Goal: Contribute content: Contribute content

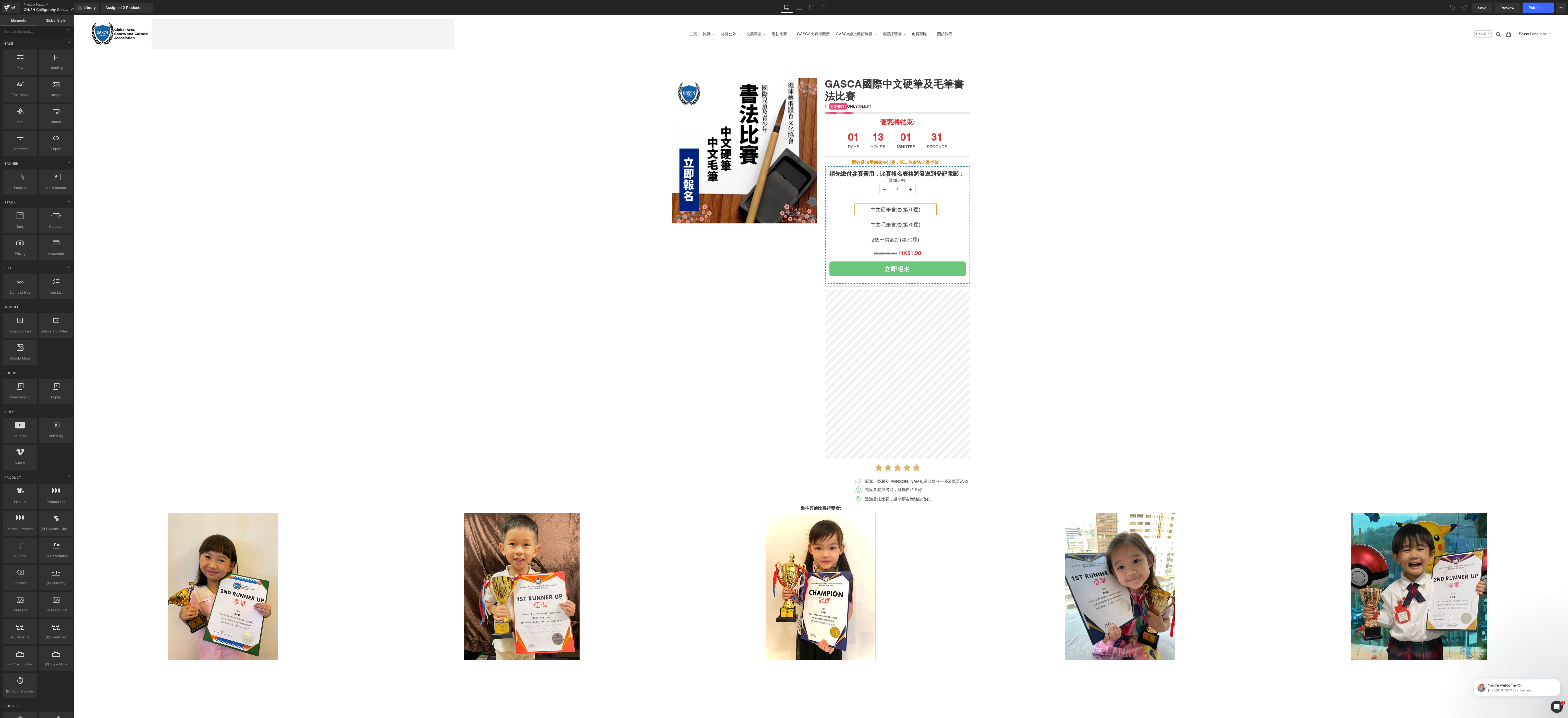
drag, startPoint x: 466, startPoint y: 15, endPoint x: 676, endPoint y: 316, distance: 367.0
click at [392, 179] on div "(P) Image GASCA國際中文硬筆及毛筆書法比賽 (P) Title 35 42 47 HURRY! ONLY 35 LEFT (P) Stock C…" at bounding box center [821, 287] width 306 height 435
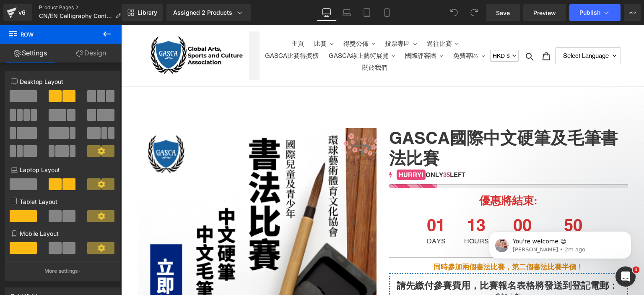
click at [65, 8] on link "Product Pages" at bounding box center [83, 7] width 89 height 7
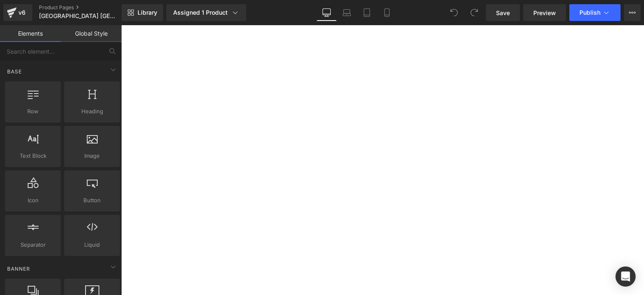
click at [121, 25] on div "(P) Image 日本北海道美術參展賽 (P) Title 29 31 38 42 HURRY! ONLY 29 LEFT (P) Stock Counte…" at bounding box center [121, 25] width 0 height 0
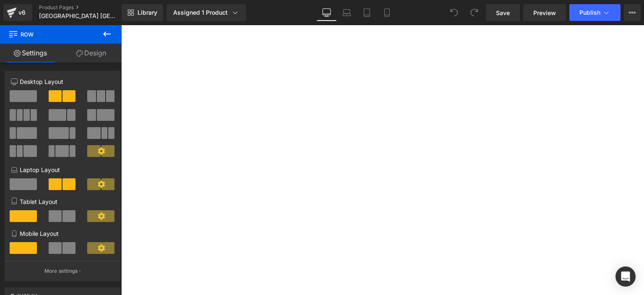
scroll to position [185, 0]
click at [111, 33] on icon at bounding box center [107, 34] width 10 height 10
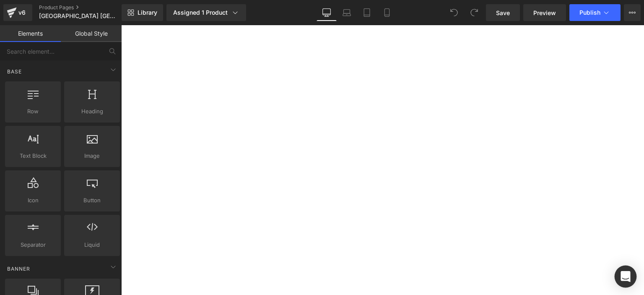
click at [619, 273] on div "Open Intercom Messenger" at bounding box center [626, 276] width 22 height 22
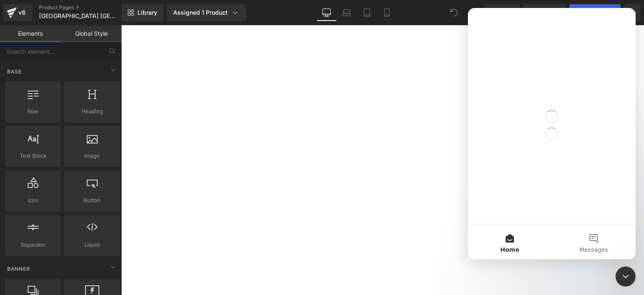
scroll to position [0, 0]
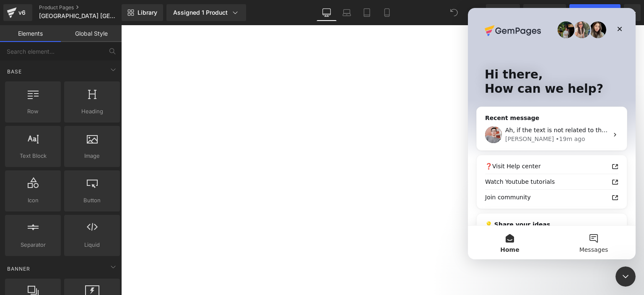
click at [600, 239] on button "Messages" at bounding box center [594, 243] width 84 height 34
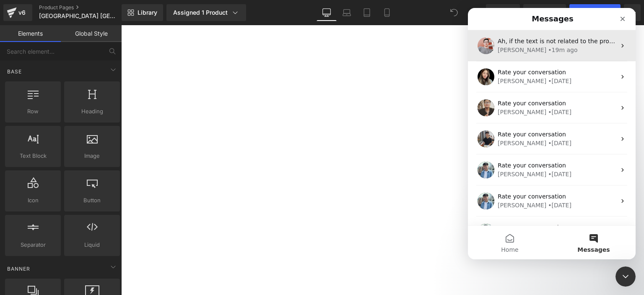
click at [543, 52] on div "[PERSON_NAME] • 19m ago" at bounding box center [557, 50] width 118 height 9
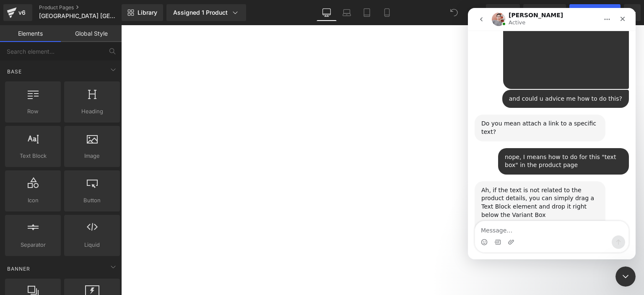
scroll to position [893, 0]
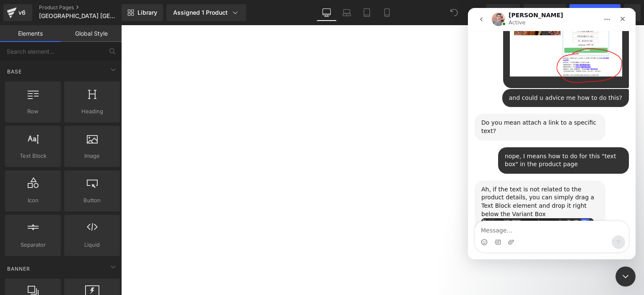
click at [32, 152] on div at bounding box center [322, 135] width 644 height 270
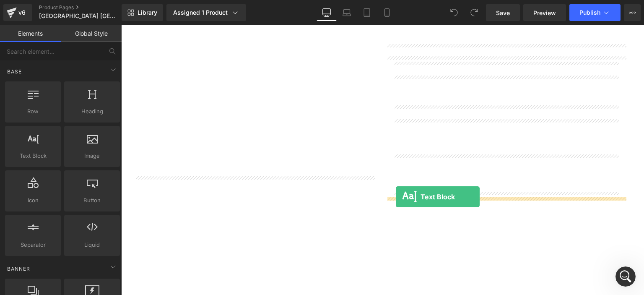
drag, startPoint x: 148, startPoint y: 175, endPoint x: 396, endPoint y: 197, distance: 249.2
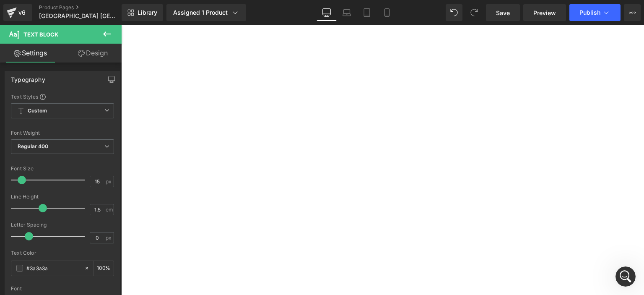
scroll to position [219, 0]
click at [121, 25] on link at bounding box center [121, 25] width 0 height 0
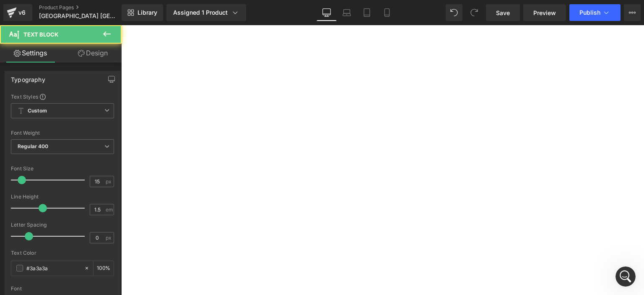
click at [121, 25] on p "Lorem ipsum dolor sit amet, consectetur adipiscing elit, sed do eiusmod tempor …" at bounding box center [121, 25] width 0 height 0
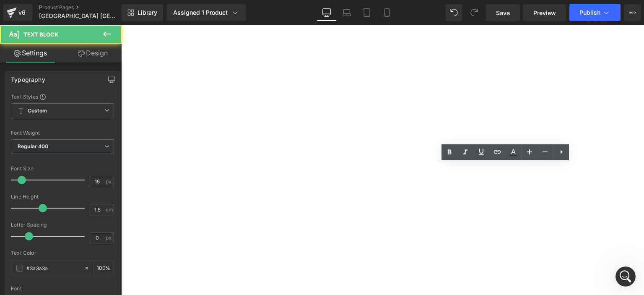
click at [121, 25] on p "Lorem ipsum dolor sit amet, consectetur adipiscing elit, sed do eiusmod tempor …" at bounding box center [121, 25] width 0 height 0
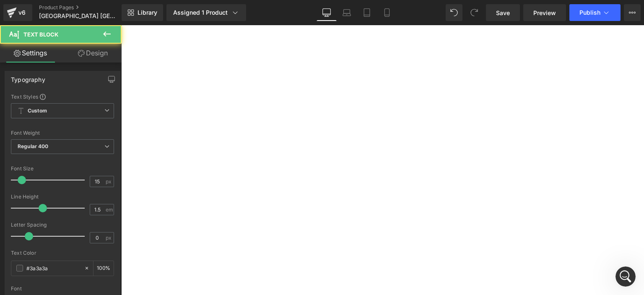
drag, startPoint x: 465, startPoint y: 223, endPoint x: 391, endPoint y: 177, distance: 87.3
click at [121, 25] on p "Lorem ipsum dolor sit amet, consectetur adipiscing elit, sed do eiusmod tempor …" at bounding box center [121, 25] width 0 height 0
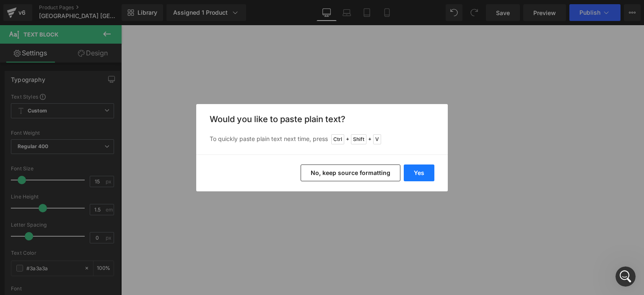
click at [0, 0] on button "Yes" at bounding box center [0, 0] width 0 height 0
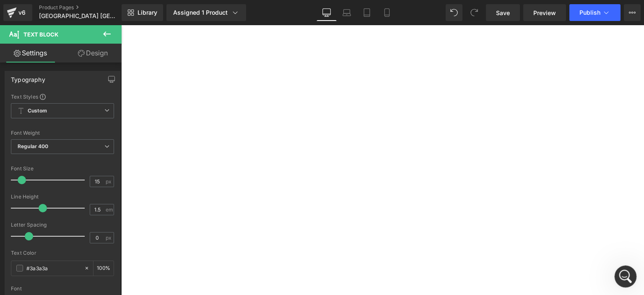
click at [628, 275] on icon "Open Intercom Messenger" at bounding box center [625, 275] width 14 height 14
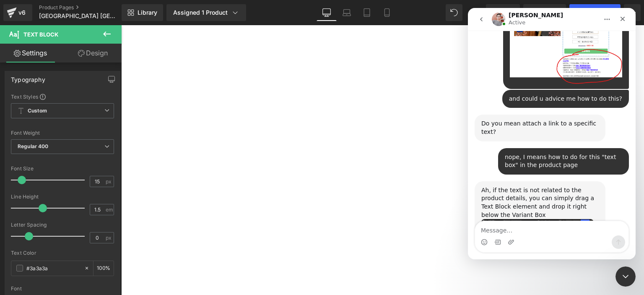
scroll to position [893, 0]
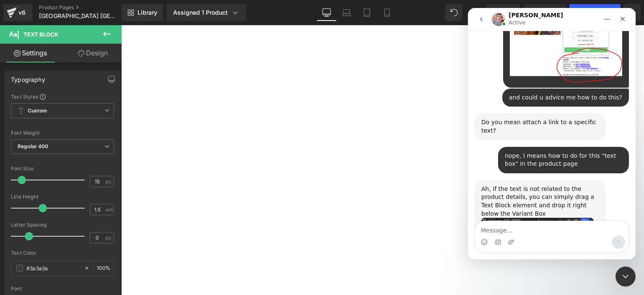
click at [547, 230] on textarea "Message…" at bounding box center [551, 228] width 153 height 14
type textarea "but i need to insert link as well"
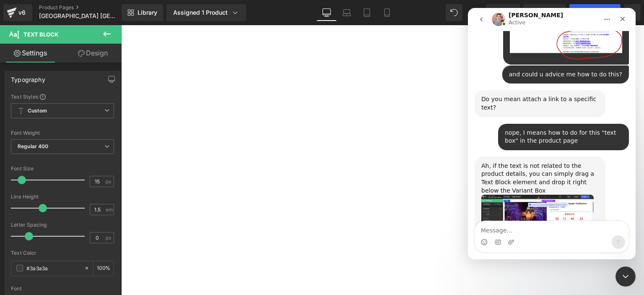
scroll to position [918, 0]
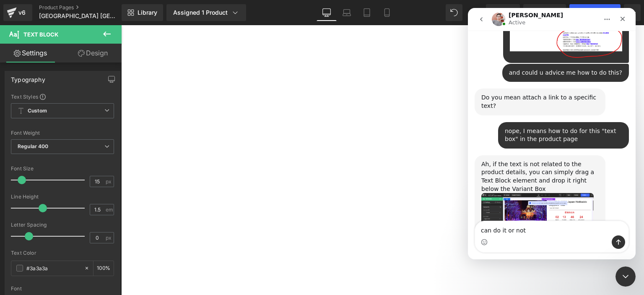
type textarea "can do it or not/"
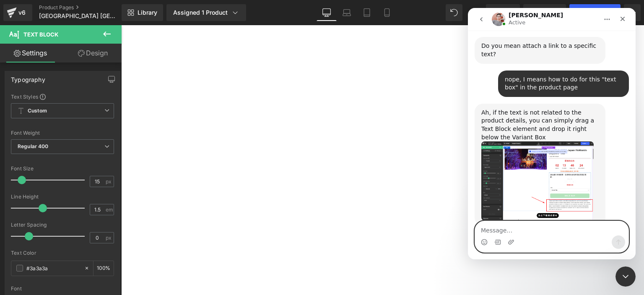
scroll to position [982, 0]
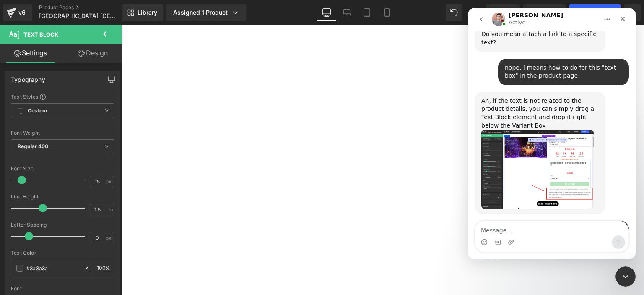
click at [422, 179] on div at bounding box center [322, 135] width 644 height 270
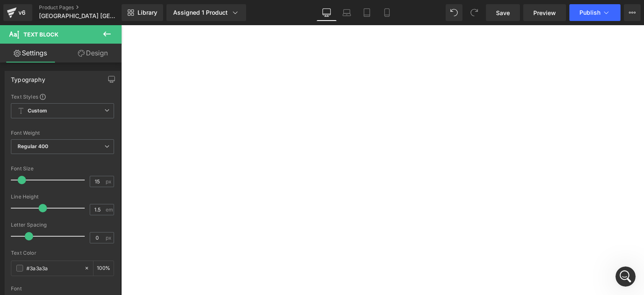
scroll to position [197, 0]
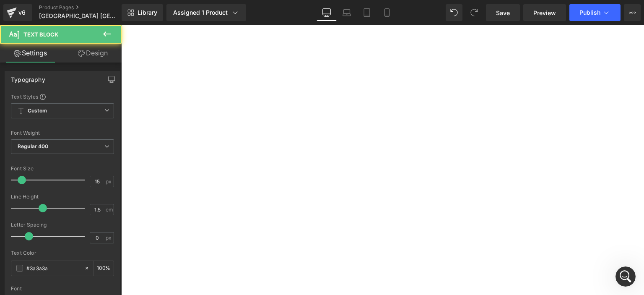
click at [121, 25] on p "比賽組別: 以年齡分組, 幼兒/初小/中小/高小/初中高中及公開組 按此查閱分組詳情" at bounding box center [121, 25] width 0 height 0
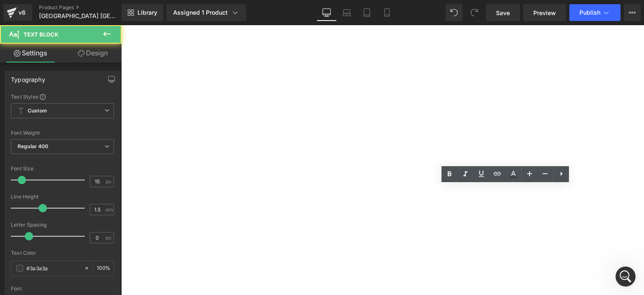
click at [121, 25] on p "比賽項目: 中文書法-硬筆 / 中文書法-毛筆" at bounding box center [121, 25] width 0 height 0
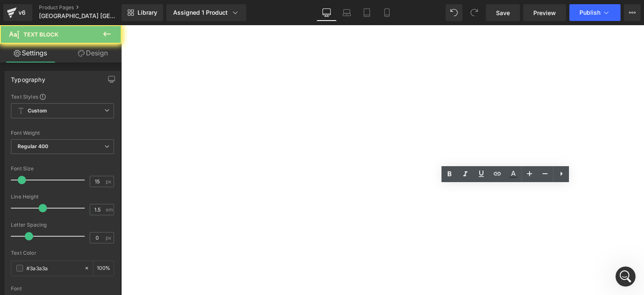
click at [121, 25] on p "比賽項目: 中文書法-硬筆 / 中文書法-毛筆" at bounding box center [121, 25] width 0 height 0
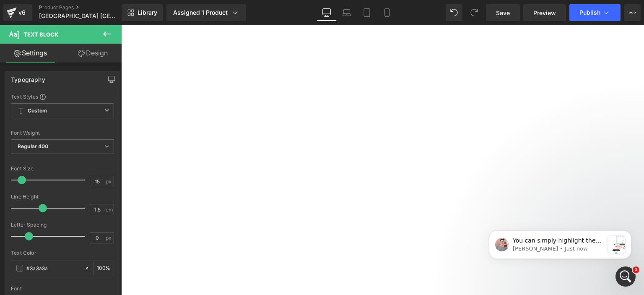
scroll to position [1076, 0]
click at [628, 274] on icon "Open Intercom Messenger" at bounding box center [625, 275] width 14 height 14
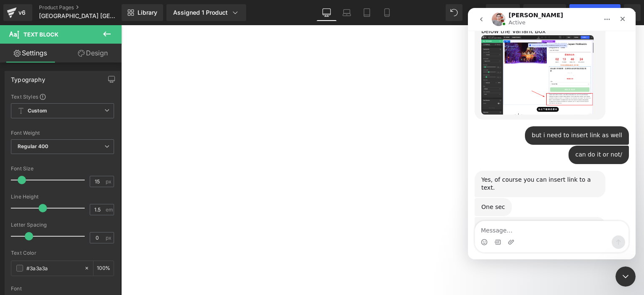
click at [577, 238] on img "Harry says…" at bounding box center [537, 271] width 112 height 67
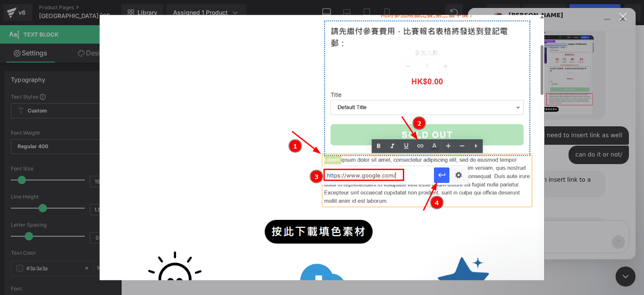
click at [574, 142] on div "Intercom messenger" at bounding box center [322, 147] width 644 height 295
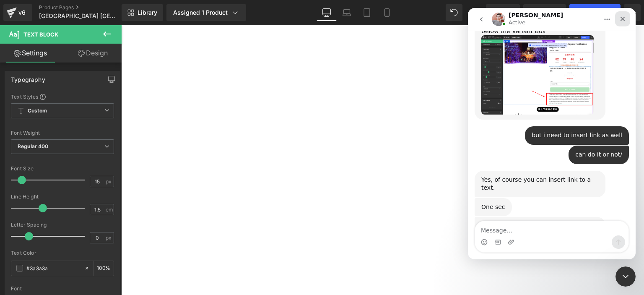
click at [621, 19] on icon "Close" at bounding box center [622, 19] width 7 height 7
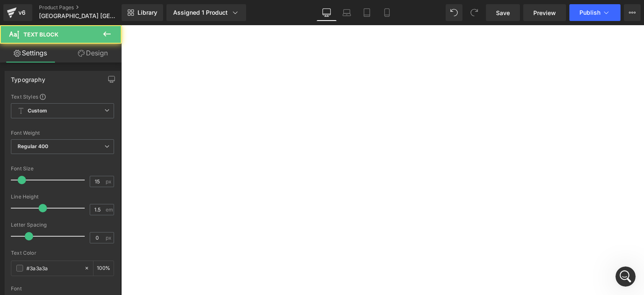
drag, startPoint x: 558, startPoint y: 200, endPoint x: 610, endPoint y: 197, distance: 52.1
click at [121, 25] on p "比賽組別: 以年齡分組, 幼兒/初小/中小/高小/初中高中及公開組 按此查閱分組詳情" at bounding box center [121, 25] width 0 height 0
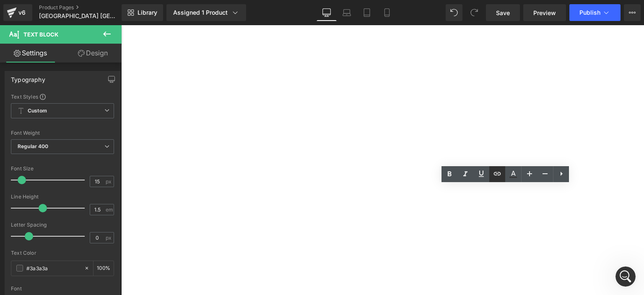
click at [494, 177] on icon at bounding box center [497, 174] width 10 height 10
click at [0, 0] on input "text" at bounding box center [0, 0] width 0 height 0
paste input "[URL][DOMAIN_NAME]"
type input "[URL][DOMAIN_NAME]"
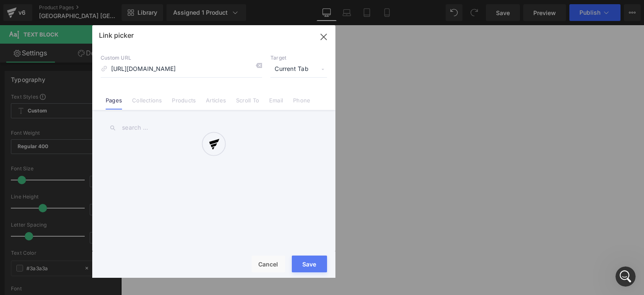
click at [612, 0] on div "Text Color Highlight Color #333333 Edit or remove link: Edit - Unlink - Cancel …" at bounding box center [322, 0] width 644 height 0
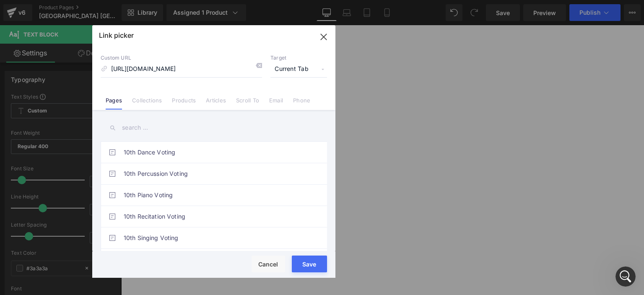
scroll to position [0, 0]
click at [0, 0] on span "Current Tab" at bounding box center [0, 0] width 0 height 0
click at [0, 0] on li "New Tab" at bounding box center [0, 0] width 0 height 0
click at [312, 265] on div "Loading Product Data" at bounding box center [322, 261] width 60 height 9
click at [310, 268] on button "Save" at bounding box center [309, 263] width 35 height 17
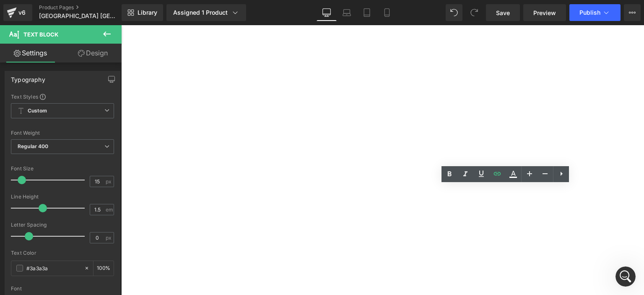
drag, startPoint x: 558, startPoint y: 200, endPoint x: 608, endPoint y: 203, distance: 49.1
click at [121, 25] on p "比賽組別: 以年齡分組, 幼兒/初小/中小/高小/初中高中及公開組 按此查閱分組詳情" at bounding box center [121, 25] width 0 height 0
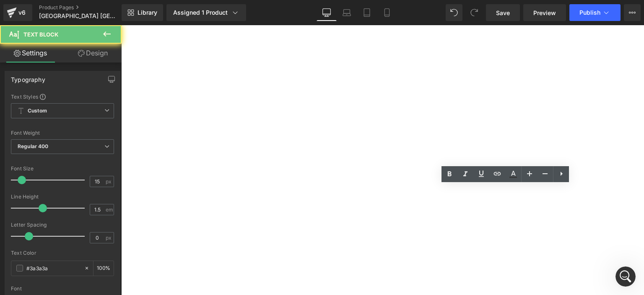
click at [121, 25] on p "比賽組別: 以年齡分組, 幼兒/初小/中小/高小/初中高中及公開組 按此查閱分組詳情" at bounding box center [121, 25] width 0 height 0
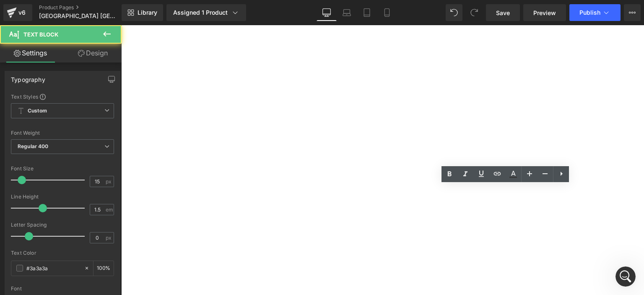
click at [121, 25] on p "比賽組別: 以年齡分組, 幼兒/初小/中小/高小/初中高中及公開組 按此查閱分組詳情" at bounding box center [121, 25] width 0 height 0
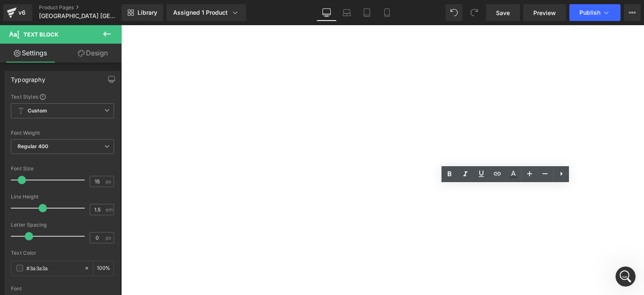
drag, startPoint x: 558, startPoint y: 199, endPoint x: 616, endPoint y: 202, distance: 57.5
click at [121, 25] on p "比賽組別: 以年齡分組, 幼兒/初小/中小/高小/初中高中及公開組 按此查閱分組詳情" at bounding box center [121, 25] width 0 height 0
click at [493, 174] on icon at bounding box center [497, 174] width 10 height 10
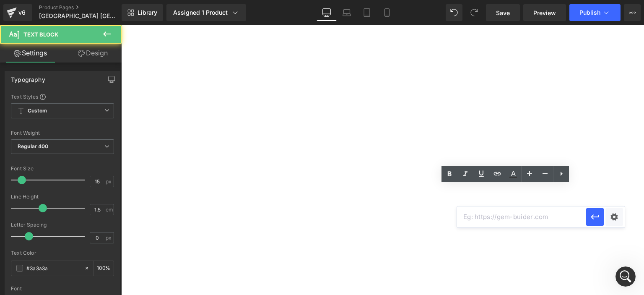
click at [121, 25] on link "按此查閱分組詳情" at bounding box center [121, 25] width 0 height 0
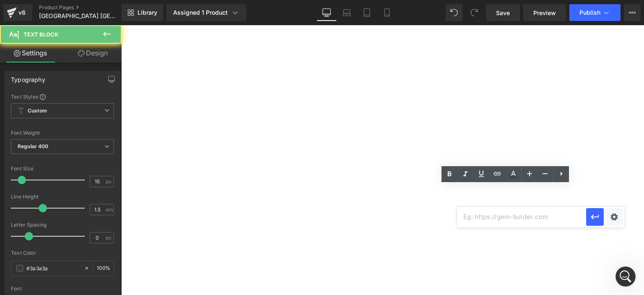
click at [121, 25] on p "比賽組別: 以年齡分組, 幼兒/初小/中小/高小/初中高中及公開組 按此查閱分組詳情" at bounding box center [121, 25] width 0 height 0
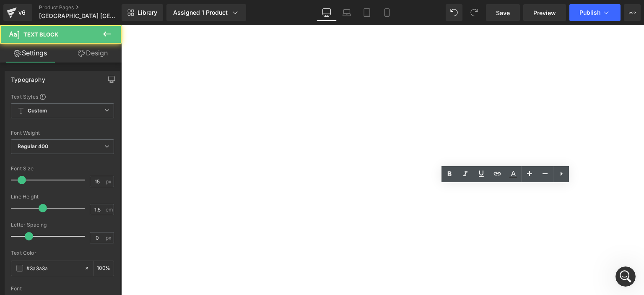
click at [121, 25] on p "比賽組別: 以年齡分組, 幼兒/初小/中小/高小/初中高中及公開組 按此查閱分組詳情" at bounding box center [121, 25] width 0 height 0
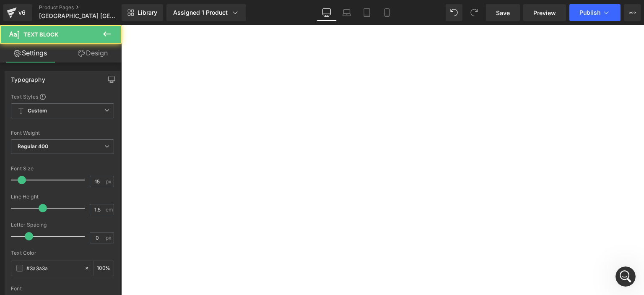
drag, startPoint x: 545, startPoint y: 199, endPoint x: 556, endPoint y: 200, distance: 10.9
click at [121, 25] on p "比賽組別: 以年齡分組, 幼兒/初小/中小/高小/初中高中及公開組 按此查閱分組詳情" at bounding box center [121, 25] width 0 height 0
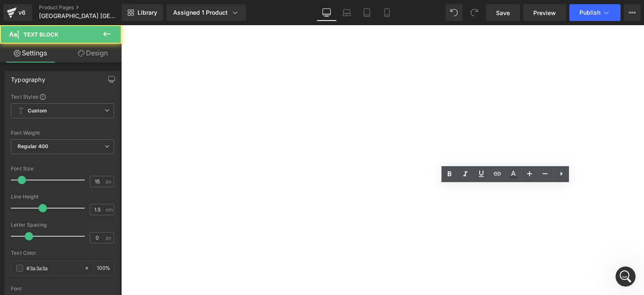
click at [121, 25] on p "比賽組別: 以年齡分組, 幼兒/初小/中小/高小/初中高中及公開組 按此查閱分組詳情" at bounding box center [121, 25] width 0 height 0
drag, startPoint x: 560, startPoint y: 198, endPoint x: 621, endPoint y: 197, distance: 60.4
click at [121, 25] on p "比賽組別: 以年齡分組, 幼兒/初小/中小/高小/初中高中及公開組 按此查閱分組詳情" at bounding box center [121, 25] width 0 height 0
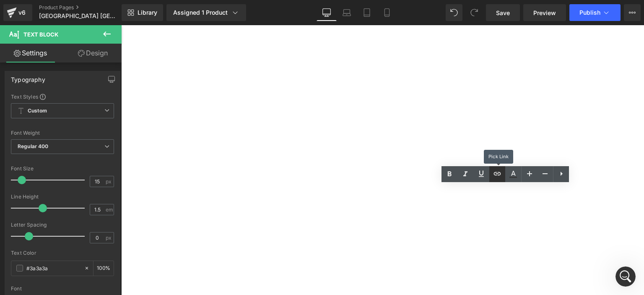
click at [496, 172] on icon at bounding box center [497, 174] width 10 height 10
click at [0, 0] on input "text" at bounding box center [0, 0] width 0 height 0
paste input "[URL][DOMAIN_NAME]"
type input "[URL][DOMAIN_NAME]"
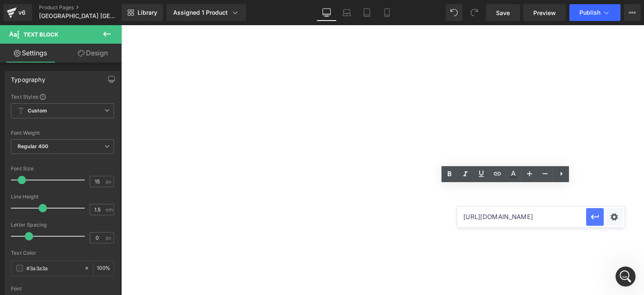
scroll to position [0, 0]
click at [0, 0] on button "button" at bounding box center [0, 0] width 0 height 0
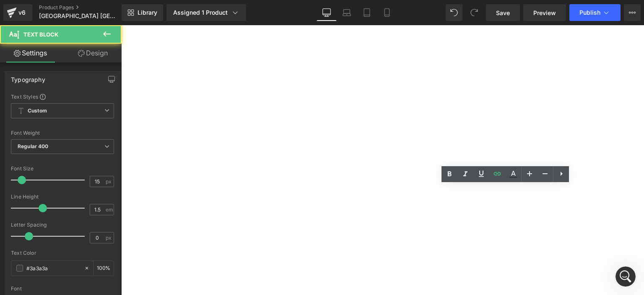
click at [121, 25] on p "比賽組別: 以年齡分組, 幼兒/初小/中小/高小/初中高中及公開組 按此查閱分組詳情" at bounding box center [121, 25] width 0 height 0
click at [121, 25] on link "按此查閱分組詳情" at bounding box center [121, 25] width 0 height 0
click at [121, 25] on p "比賽組別: 以年齡分組, 幼兒/初小/中小/高小/初中高中及公開組 按此查閱分組詳情" at bounding box center [121, 25] width 0 height 0
click at [121, 25] on link "按此查閱分組詳情" at bounding box center [121, 25] width 0 height 0
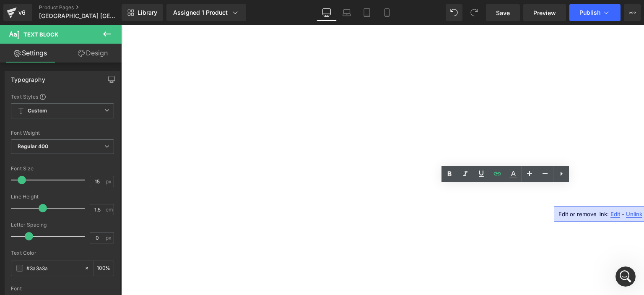
click at [613, 214] on span "Edit" at bounding box center [615, 213] width 10 height 7
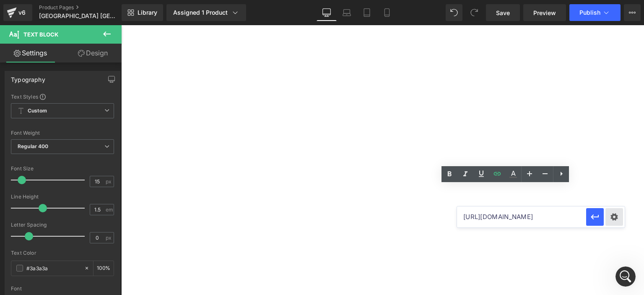
click at [607, 0] on div "Text Color Highlight Color #333333 Edit or remove link: Edit - Unlink - Cancel …" at bounding box center [322, 0] width 644 height 0
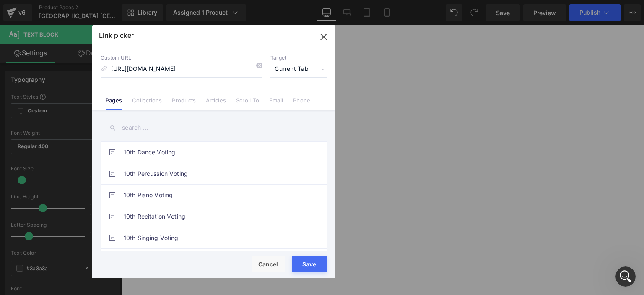
click at [0, 0] on span "Current Tab" at bounding box center [0, 0] width 0 height 0
click at [0, 0] on li "New Tab" at bounding box center [0, 0] width 0 height 0
click at [0, 0] on button "Save" at bounding box center [0, 0] width 0 height 0
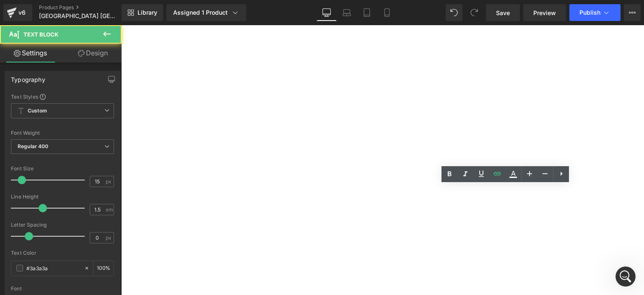
click at [121, 25] on link "按此查閱分組詳情" at bounding box center [121, 25] width 0 height 0
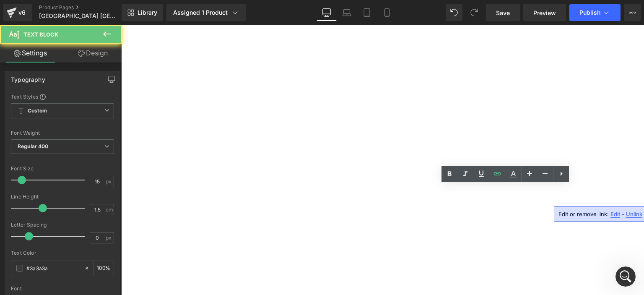
click at [121, 25] on link "按此查閱分組詳情" at bounding box center [121, 25] width 0 height 0
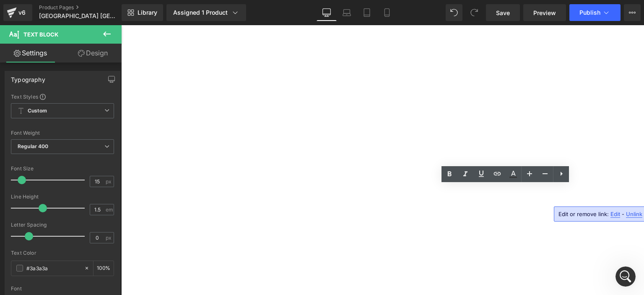
click at [121, 25] on link "按此查閱分組詳情" at bounding box center [121, 25] width 0 height 0
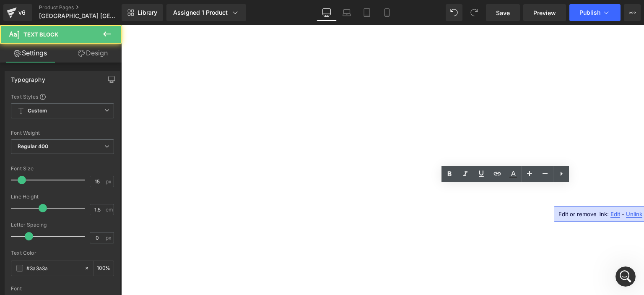
click at [121, 25] on link "按此查閱分組詳情" at bounding box center [121, 25] width 0 height 0
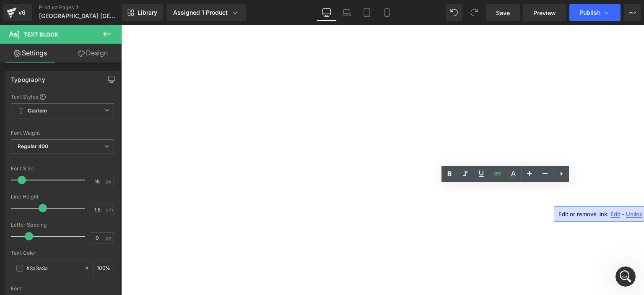
click at [121, 25] on p "比賽組別: 以年齡分組, 幼兒/初小/中小/高小/初中高中及公開組 按此查閱分組詳情" at bounding box center [121, 25] width 0 height 0
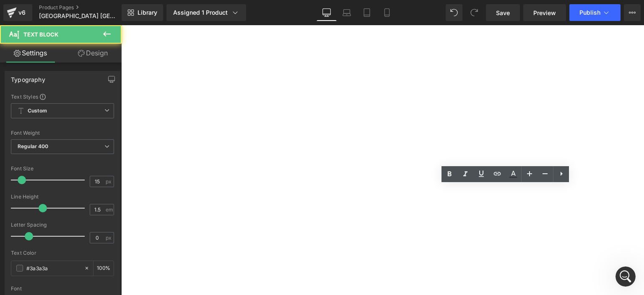
click at [121, 25] on link "按此查閱分組詳情" at bounding box center [121, 25] width 0 height 0
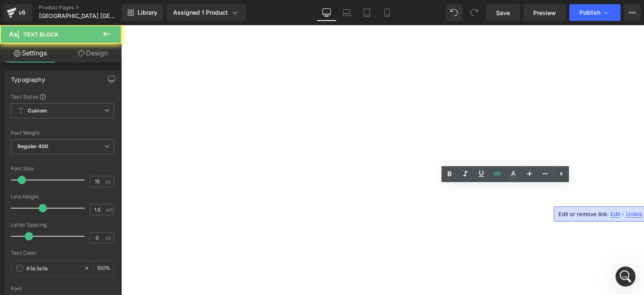
click at [121, 25] on link "按此查閱分組詳情" at bounding box center [121, 25] width 0 height 0
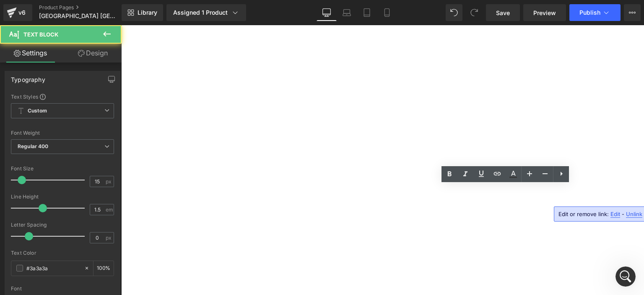
click at [121, 25] on link "按此查閱分組詳情" at bounding box center [121, 25] width 0 height 0
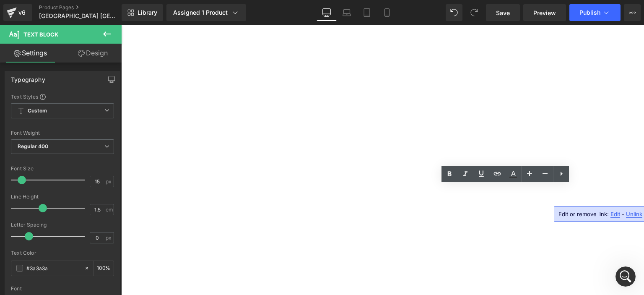
drag, startPoint x: 558, startPoint y: 200, endPoint x: 614, endPoint y: 199, distance: 56.2
click at [121, 25] on p "比賽組別: 以年齡分組, 幼兒/初小/中小/高小/初中高中及公開組 按此查閱分組詳情" at bounding box center [121, 25] width 0 height 0
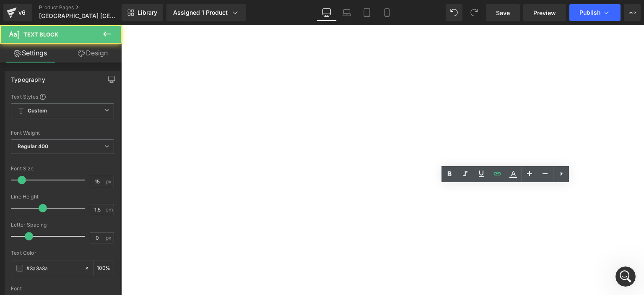
click at [121, 25] on p "比賽組別: 以年齡分組, 幼兒/初小/中小/高小/初中高中及公開組 按此查閱分組詳情" at bounding box center [121, 25] width 0 height 0
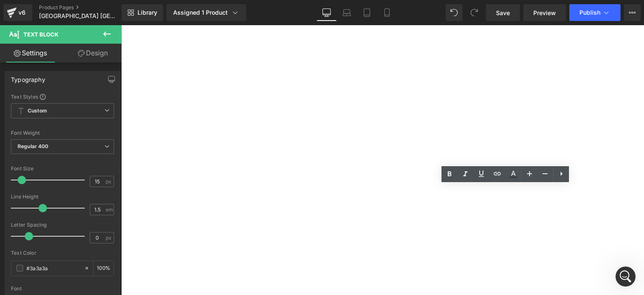
click at [121, 25] on link "按此查閱分組詳情" at bounding box center [121, 25] width 0 height 0
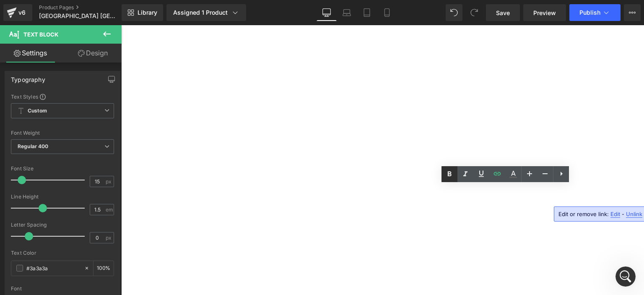
click at [448, 176] on icon at bounding box center [450, 173] width 4 height 5
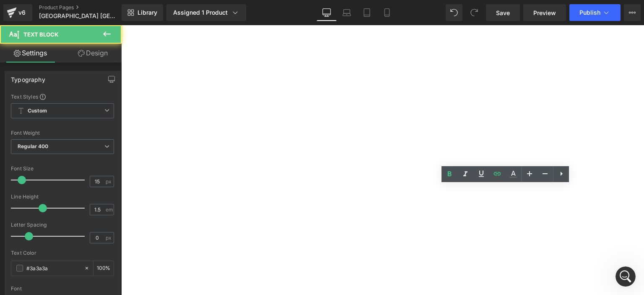
drag, startPoint x: 560, startPoint y: 199, endPoint x: 610, endPoint y: 199, distance: 49.9
click at [121, 25] on p "比賽組別: 以年齡分組, 幼兒/初小/中小/高小/初中高中及公開組 按此查閱分組詳情" at bounding box center [121, 25] width 0 height 0
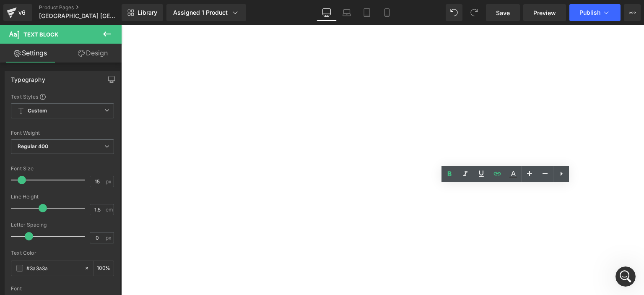
drag, startPoint x: 610, startPoint y: 200, endPoint x: 558, endPoint y: 200, distance: 52.0
click at [121, 25] on p "比賽組別: 以年齡分組, 幼兒/初小/中小/高小/初中高中及公開組 按此查閱分組詳情" at bounding box center [121, 25] width 0 height 0
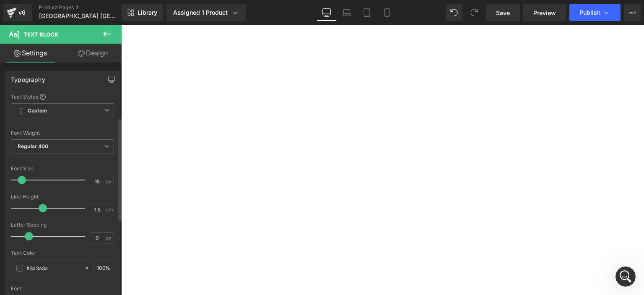
scroll to position [136, 0]
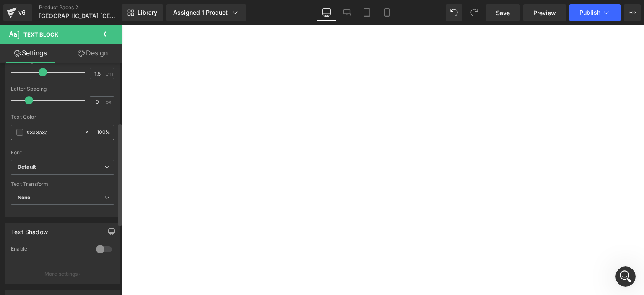
click at [19, 132] on span at bounding box center [19, 132] width 7 height 7
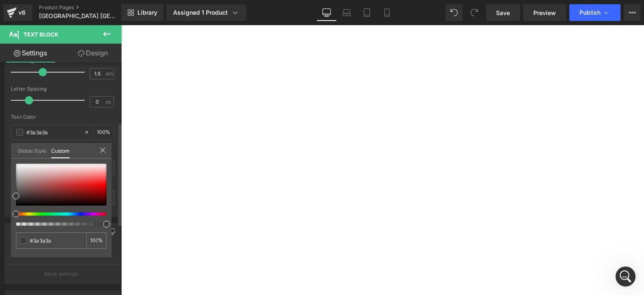
click at [78, 213] on div at bounding box center [58, 213] width 91 height 3
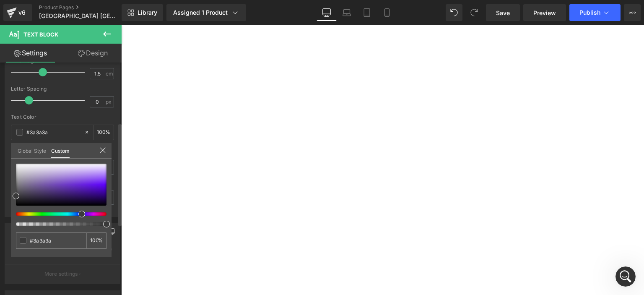
click at [79, 213] on span at bounding box center [81, 213] width 7 height 7
click at [75, 215] on div at bounding box center [58, 213] width 91 height 3
type input "#2207ce"
click at [99, 187] on div at bounding box center [61, 185] width 91 height 42
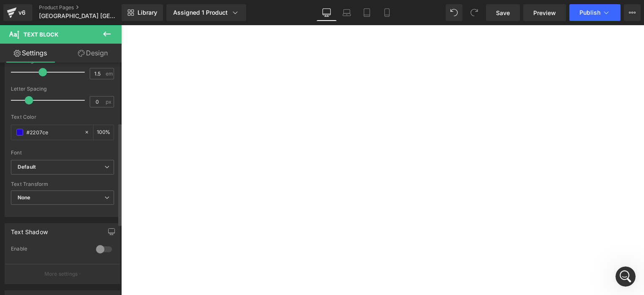
click at [121, 25] on body "Skip to content Just added to your cart Qty: View cart ( ) Continue Shopping Su…" at bounding box center [121, 25] width 0 height 0
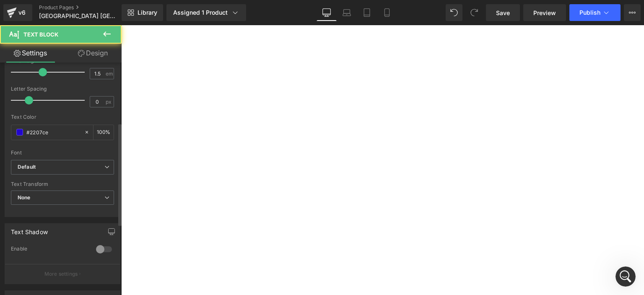
click at [121, 25] on strong "按此查閱分組詳情" at bounding box center [121, 25] width 0 height 0
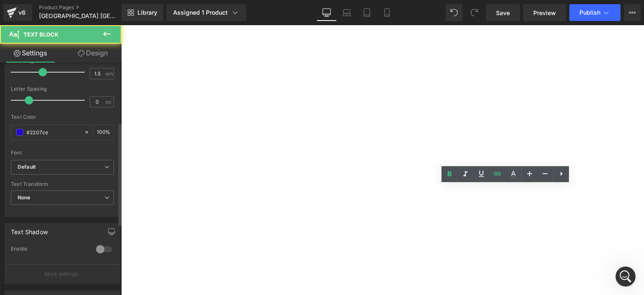
drag, startPoint x: 561, startPoint y: 198, endPoint x: 611, endPoint y: 197, distance: 49.9
click at [121, 25] on p "比賽組別: 以年齡分組, 幼兒/初小/中小/高小/初中高中及公開組 按此查閱分組詳情" at bounding box center [121, 25] width 0 height 0
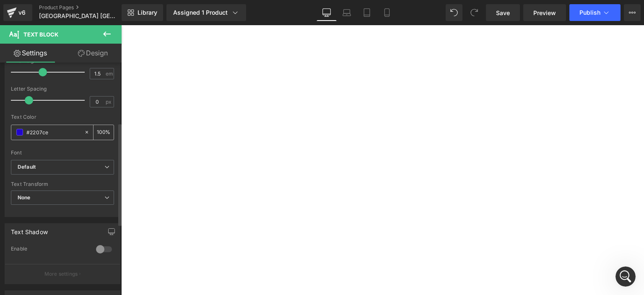
click at [19, 132] on span at bounding box center [19, 132] width 7 height 7
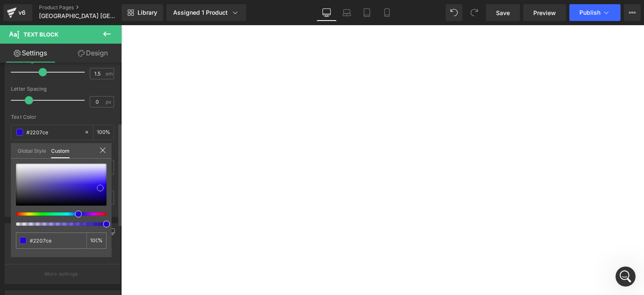
type input "#aeacb8"
click at [23, 176] on div at bounding box center [61, 185] width 91 height 42
type input "#a6a4b1"
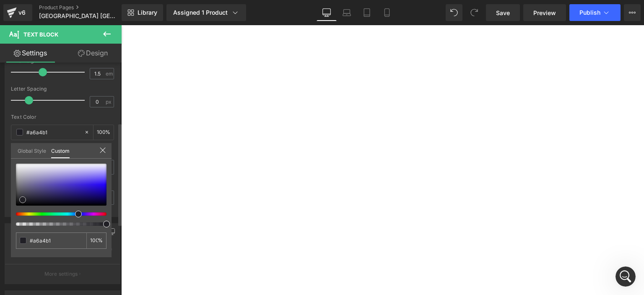
type input "#2b2a31"
type input "#000000"
drag, startPoint x: 20, startPoint y: 174, endPoint x: 0, endPoint y: 248, distance: 76.9
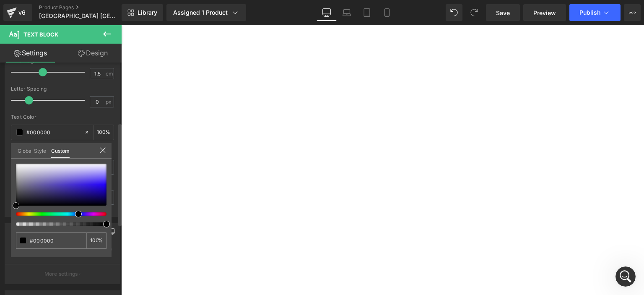
click at [0, 217] on div "Typography Text Styles Custom Custom Setup Global Style Custom Setup Global Sty…" at bounding box center [62, 73] width 125 height 288
click at [121, 25] on body "Skip to content Just added to your cart Qty: View cart ( ) Continue Shopping Su…" at bounding box center [121, 25] width 0 height 0
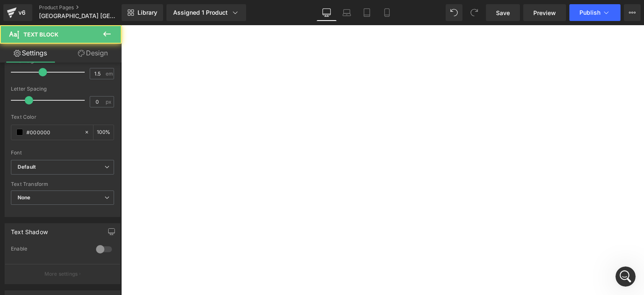
click at [121, 25] on strong "按此查閱分組詳情" at bounding box center [121, 25] width 0 height 0
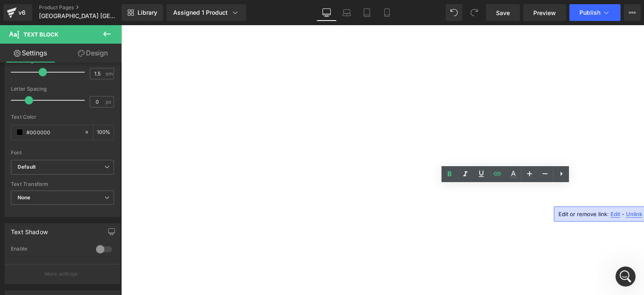
click at [121, 25] on p "毛筆比賽題材: 自選 按此下載毛筆書寫題材" at bounding box center [121, 25] width 0 height 0
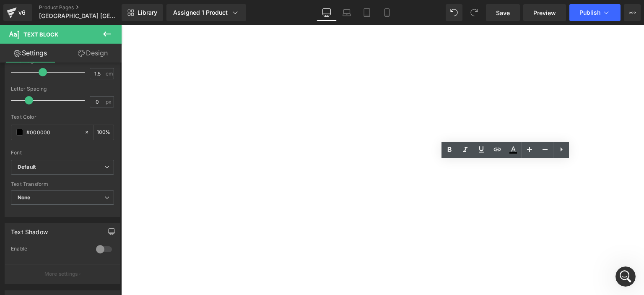
scroll to position [221, 0]
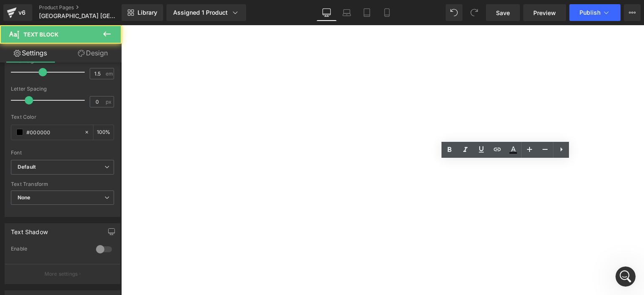
click at [121, 25] on span "毛筆比賽題材: 自選 按此下載毛筆書寫題材" at bounding box center [121, 25] width 0 height 0
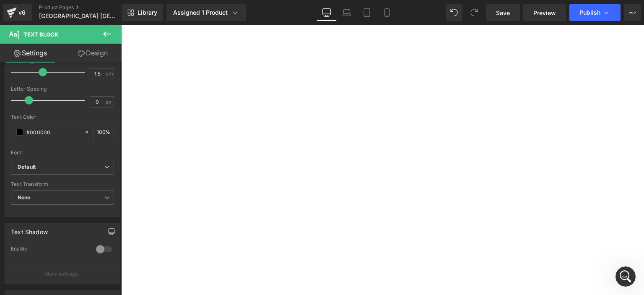
drag, startPoint x: 480, startPoint y: 182, endPoint x: 549, endPoint y: 186, distance: 68.4
click at [121, 25] on p "填色比賽素材: 自選其中一個即可 按此下載毛筆書寫題材" at bounding box center [121, 25] width 0 height 0
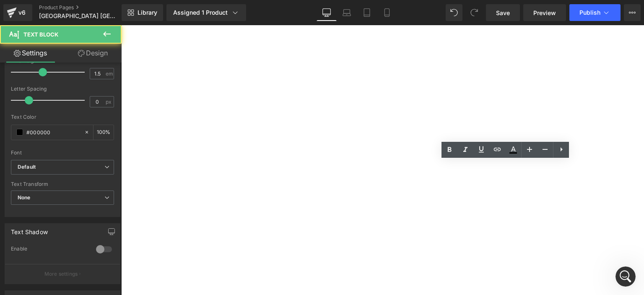
click at [121, 25] on p "填色比賽素材: 自選其中一個即可 按此下載毛筆書寫題材" at bounding box center [121, 25] width 0 height 0
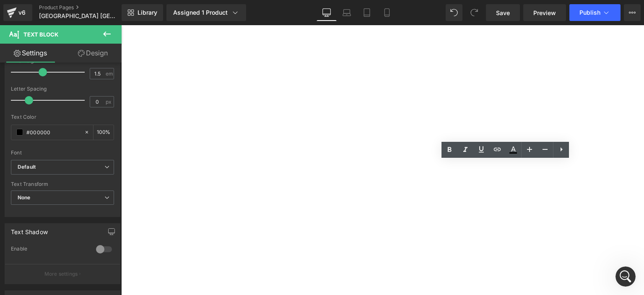
click at [121, 25] on span "Button" at bounding box center [121, 25] width 0 height 0
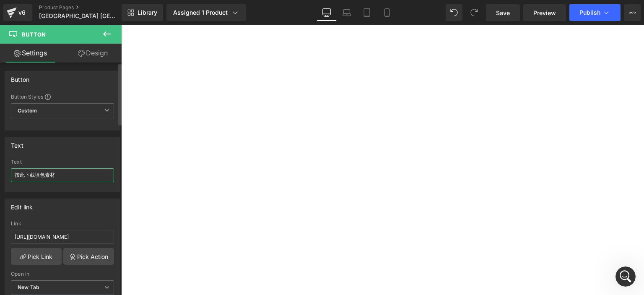
click at [70, 180] on input "按此下載填色素材" at bounding box center [62, 175] width 103 height 14
click at [121, 25] on p "填色比賽素材: 自選其中一個即可 按此下載毛筆書寫題材" at bounding box center [121, 25] width 0 height 0
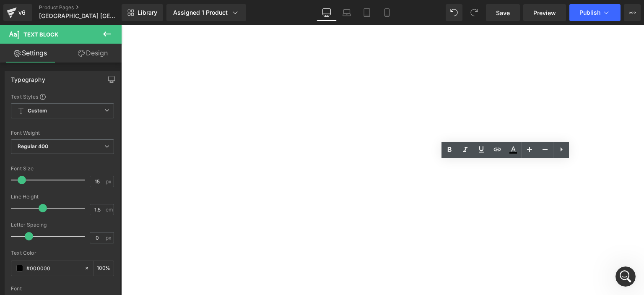
drag, startPoint x: 543, startPoint y: 183, endPoint x: 479, endPoint y: 184, distance: 63.8
click at [121, 25] on p "填色比賽素材: 自選其中一個即可 按此下載毛筆書寫題材" at bounding box center [121, 25] width 0 height 0
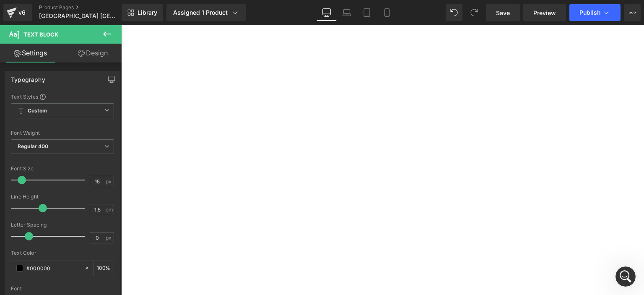
drag, startPoint x: 532, startPoint y: 184, endPoint x: 478, endPoint y: 184, distance: 54.5
click at [121, 25] on p "填色比賽素材: 自選其中一個即可 按此下載填色素材" at bounding box center [121, 25] width 0 height 0
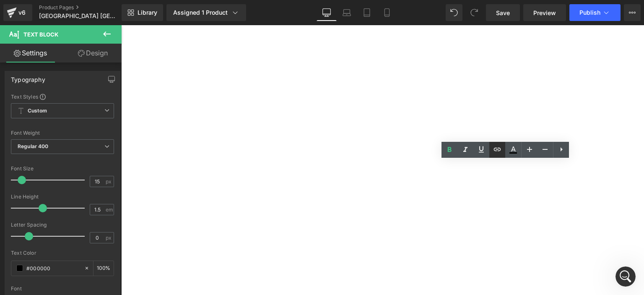
click at [496, 149] on icon at bounding box center [497, 149] width 10 height 10
click at [0, 0] on input "text" at bounding box center [0, 0] width 0 height 0
paste input "[URL][DOMAIN_NAME]"
type input "[URL][DOMAIN_NAME]"
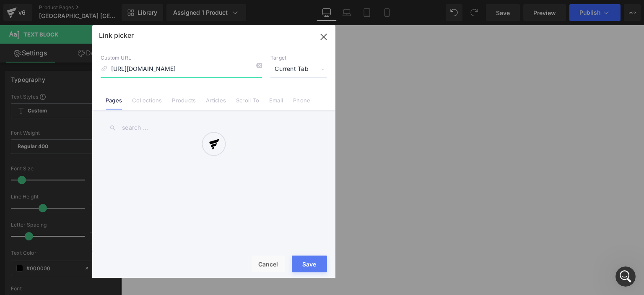
click at [613, 0] on div "Text Color Highlight Color #333333 Edit or remove link: Edit - Unlink - Cancel …" at bounding box center [322, 0] width 644 height 0
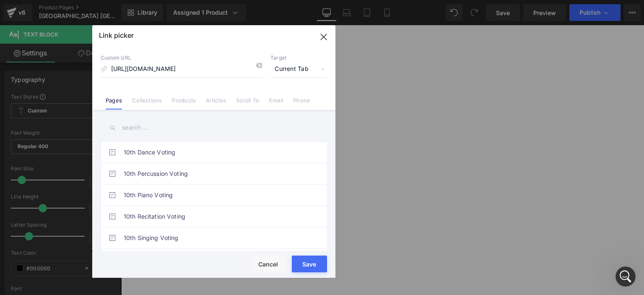
scroll to position [0, 0]
click at [0, 0] on span "Current Tab" at bounding box center [0, 0] width 0 height 0
click at [296, 96] on li "New Tab" at bounding box center [298, 99] width 65 height 15
click at [0, 0] on button "Save" at bounding box center [0, 0] width 0 height 0
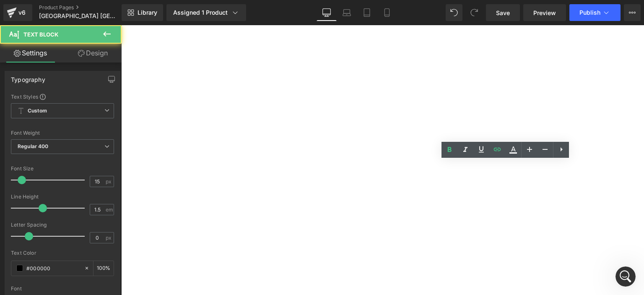
click at [121, 25] on p "填色比賽素材: 自選其中一個即可 按此下載填色素材" at bounding box center [121, 25] width 0 height 0
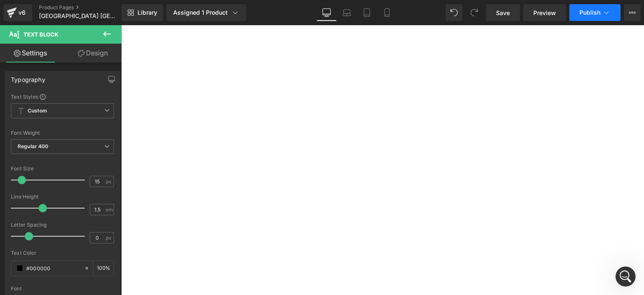
click at [579, 13] on button "Publish" at bounding box center [594, 12] width 51 height 17
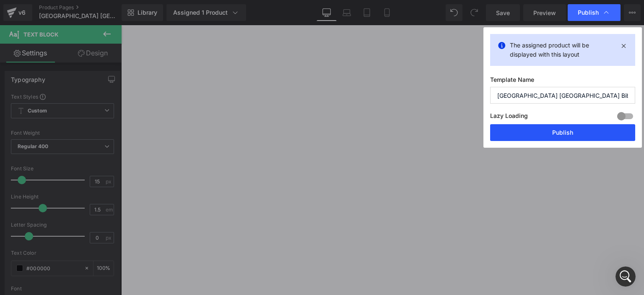
click at [535, 132] on button "Publish" at bounding box center [562, 132] width 145 height 17
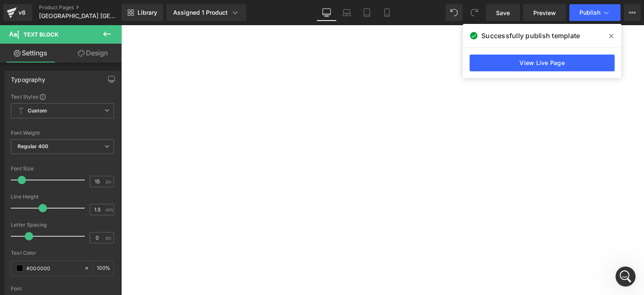
drag, startPoint x: 594, startPoint y: 192, endPoint x: 563, endPoint y: 177, distance: 34.5
click at [121, 25] on div at bounding box center [121, 25] width 0 height 0
drag, startPoint x: 559, startPoint y: 176, endPoint x: 606, endPoint y: 174, distance: 46.6
click at [121, 25] on strong "按此查閱分組詳情" at bounding box center [121, 25] width 0 height 0
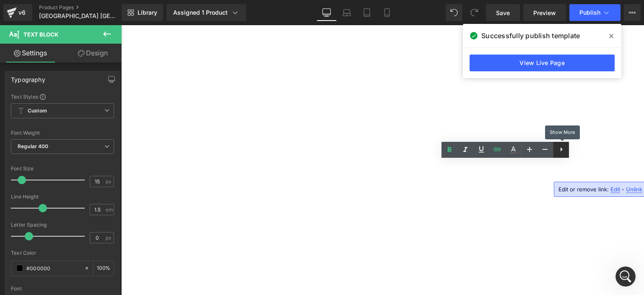
click at [0, 0] on icon at bounding box center [0, 0] width 0 height 0
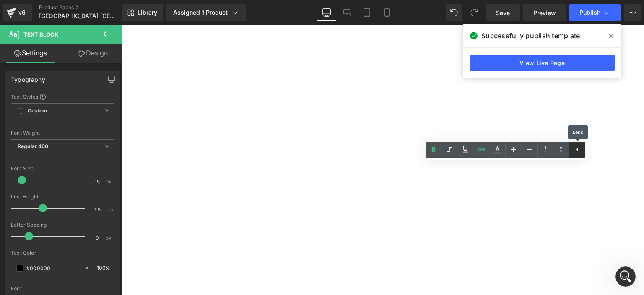
click at [577, 148] on icon at bounding box center [577, 149] width 2 height 4
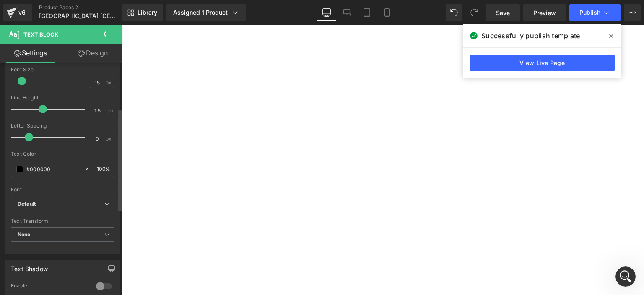
scroll to position [104, 0]
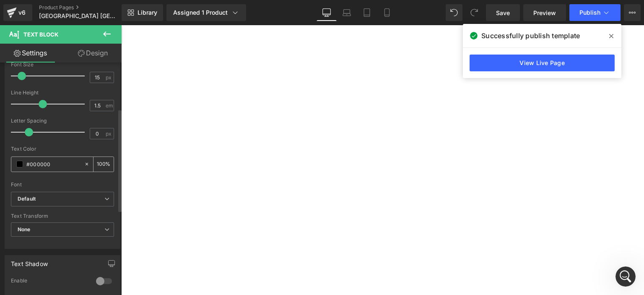
click at [21, 163] on span at bounding box center [19, 164] width 7 height 7
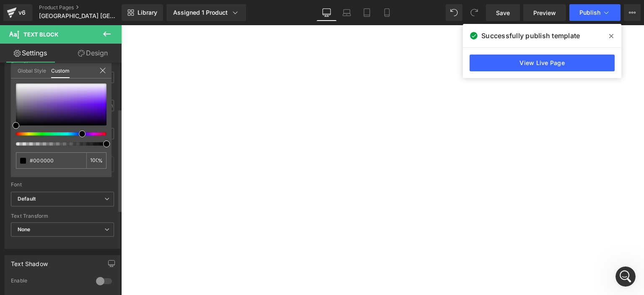
click at [79, 135] on div at bounding box center [58, 133] width 91 height 3
type input "#471795"
click at [82, 111] on div at bounding box center [61, 104] width 91 height 42
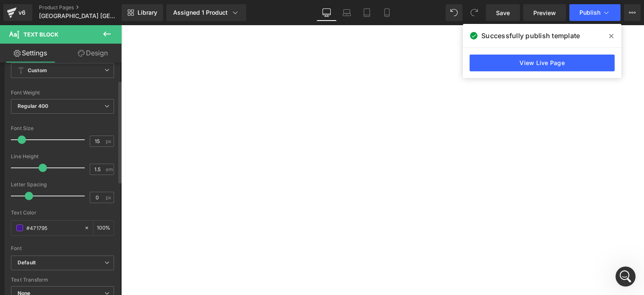
scroll to position [40, 0]
click at [93, 139] on input "15" at bounding box center [97, 141] width 15 height 10
click at [121, 25] on body "Skip to content Just added to your cart Qty: View cart ( ) Continue Shopping Su…" at bounding box center [121, 25] width 0 height 0
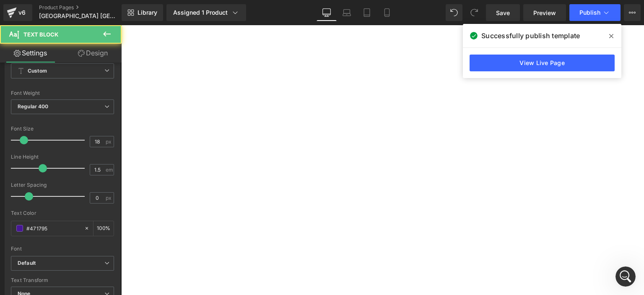
drag, startPoint x: 389, startPoint y: 176, endPoint x: 576, endPoint y: 202, distance: 188.4
click at [121, 25] on div "比賽組別: 以年齡分組, 幼兒/初小/中小/高小/初中高中及公開組 按此查閱分組詳情 填色比賽素材: 自選其中一個即可 按此下載填色素材" at bounding box center [121, 25] width 0 height 0
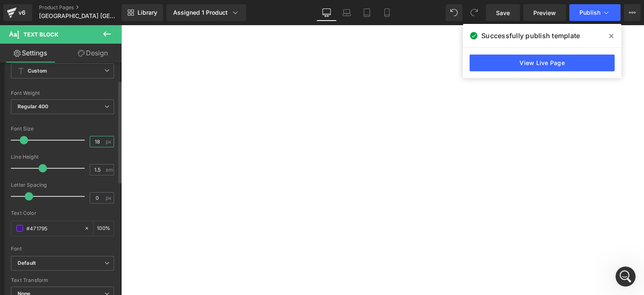
click at [90, 142] on input "18" at bounding box center [97, 141] width 15 height 10
type input "16"
click at [17, 228] on span at bounding box center [19, 228] width 7 height 7
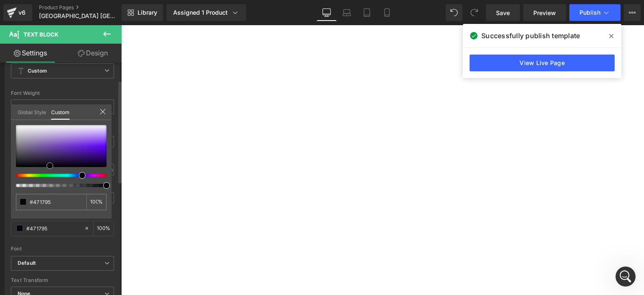
type input "#46188f"
type input "#000000"
drag, startPoint x: 81, startPoint y: 152, endPoint x: 0, endPoint y: 179, distance: 85.5
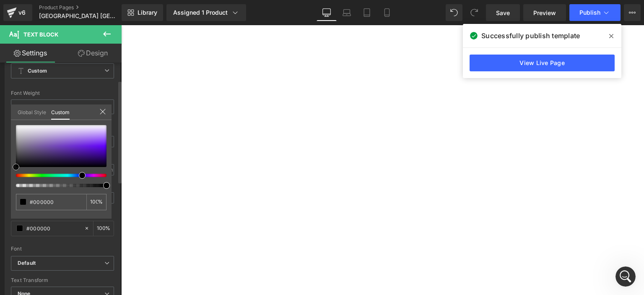
click at [0, 179] on div "Typography Text Styles Custom Custom Setup Global Style Custom Setup Global Sty…" at bounding box center [62, 169] width 125 height 288
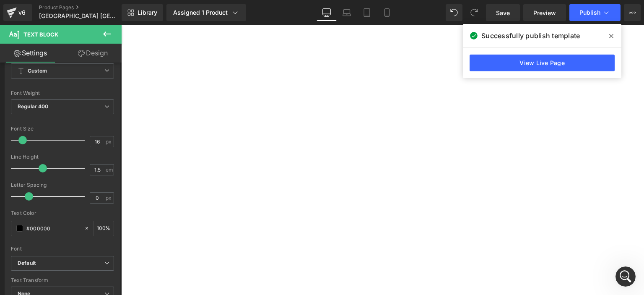
click at [121, 25] on body "Skip to content Just added to your cart Qty: View cart ( ) Continue Shopping Su…" at bounding box center [121, 25] width 0 height 0
drag, startPoint x: 571, startPoint y: 176, endPoint x: 624, endPoint y: 178, distance: 52.9
click at [121, 25] on div "比賽組別: 以年齡分組, 幼兒/初小/中小/高小/初中高中及公開組 按此查閱分組詳情 填色比賽素材: 自選其中一個即可 按此下載填色素材 Text Block" at bounding box center [121, 25] width 0 height 0
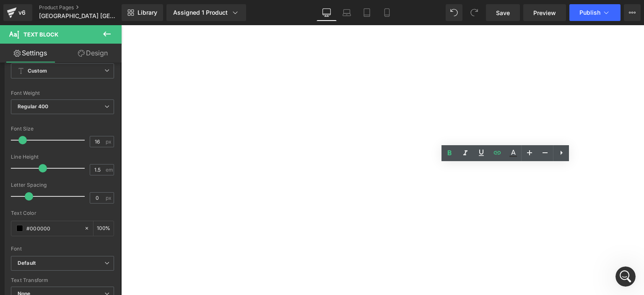
scroll to position [205, 0]
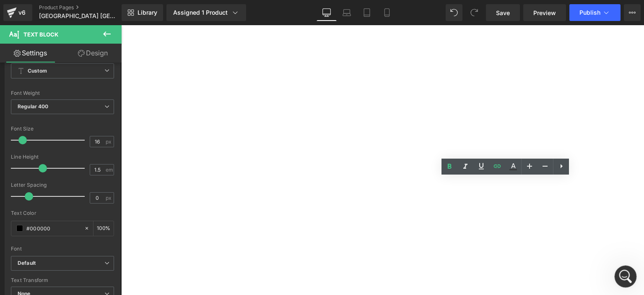
click at [624, 281] on div "Open Intercom Messenger" at bounding box center [624, 275] width 28 height 28
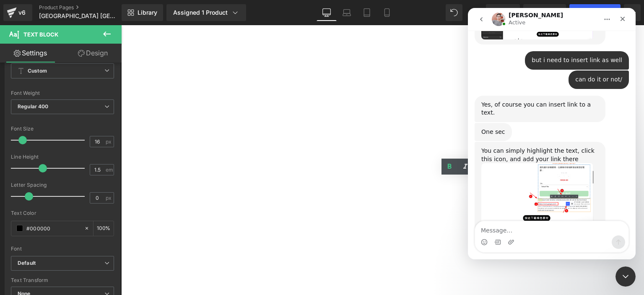
scroll to position [1152, 0]
type textarea "c"
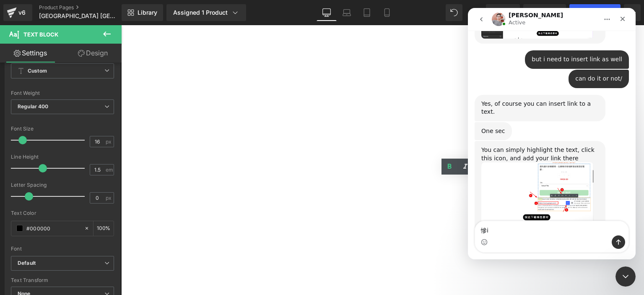
type textarea "慘"
type textarea "can i change these wors to different color?"
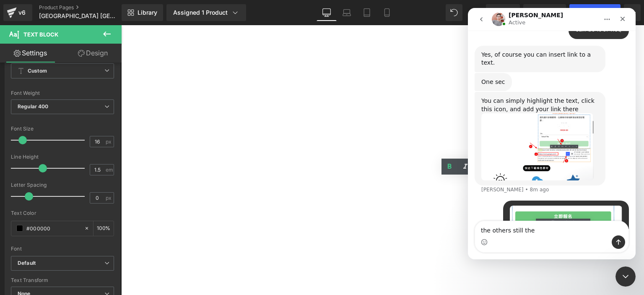
scroll to position [1203, 0]
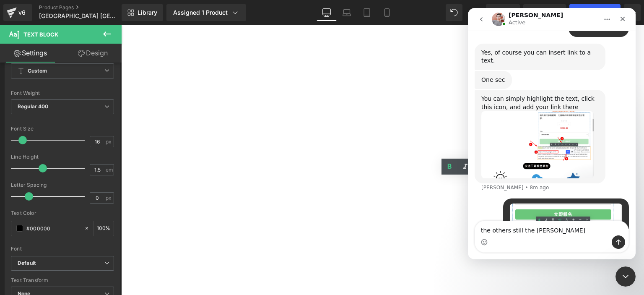
type textarea "the others still the same"
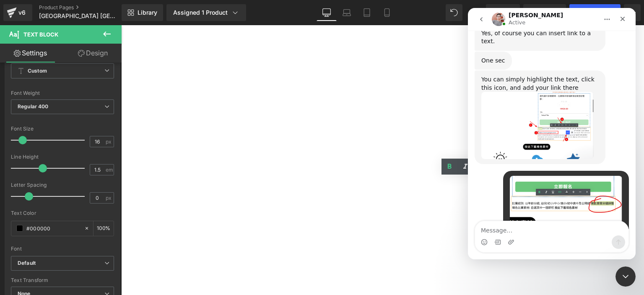
scroll to position [1271, 0]
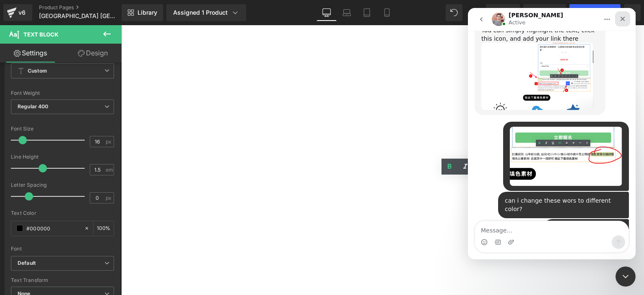
click at [621, 21] on icon "Close" at bounding box center [622, 19] width 7 height 7
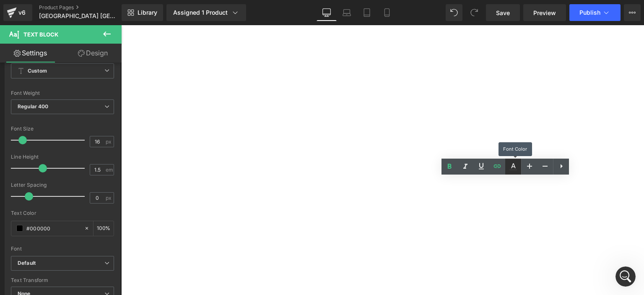
click at [0, 0] on icon at bounding box center [0, 0] width 0 height 0
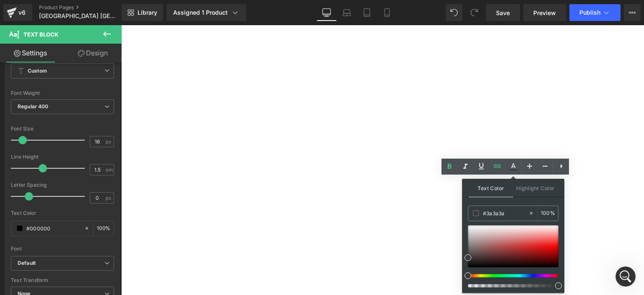
click at [530, 275] on div at bounding box center [510, 275] width 91 height 3
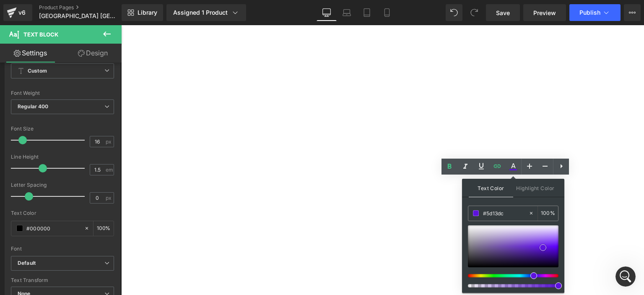
click at [543, 247] on div at bounding box center [513, 246] width 91 height 42
drag, startPoint x: 543, startPoint y: 247, endPoint x: 558, endPoint y: 257, distance: 17.8
click at [558, 257] on span at bounding box center [557, 257] width 7 height 7
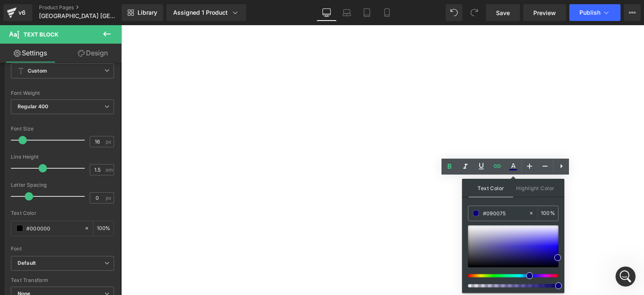
click at [526, 275] on div at bounding box center [510, 275] width 91 height 3
type input "#1f0ee1"
click at [548, 247] on div at bounding box center [513, 246] width 91 height 42
drag, startPoint x: 592, startPoint y: 229, endPoint x: 606, endPoint y: 219, distance: 17.1
click at [121, 25] on div "按此下載填色素材" at bounding box center [121, 25] width 0 height 0
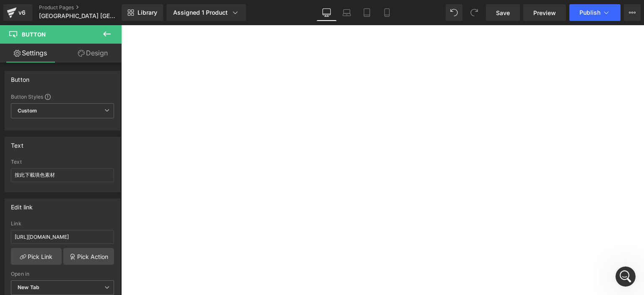
click at [121, 25] on p "比賽組別: 以年齡分組, 幼兒/初小/中小/高小/初中高中及公開組 按此查閱分組詳情" at bounding box center [121, 25] width 0 height 0
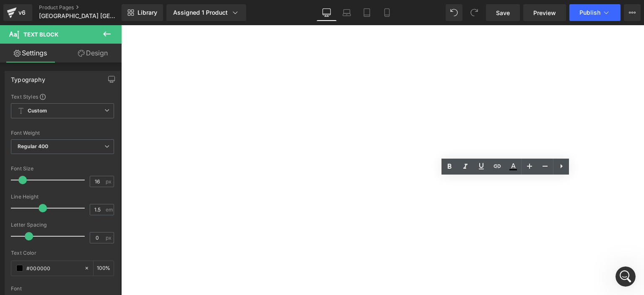
click at [121, 25] on p "填色比賽素材: 自選其中一個即可 按此下載填色素材" at bounding box center [121, 25] width 0 height 0
drag, startPoint x: 540, startPoint y: 199, endPoint x: 486, endPoint y: 203, distance: 54.2
click at [121, 25] on p "填色比賽素材: 自選其中一個即可 按此下載填色素材" at bounding box center [121, 25] width 0 height 0
click at [498, 165] on icon at bounding box center [497, 166] width 10 height 10
type input "[URL][DOMAIN_NAME]"
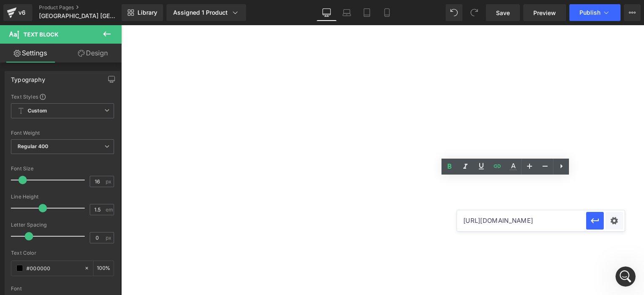
click at [0, 0] on input "[URL][DOMAIN_NAME]" at bounding box center [0, 0] width 0 height 0
paste input "[URL][DOMAIN_NAME]"
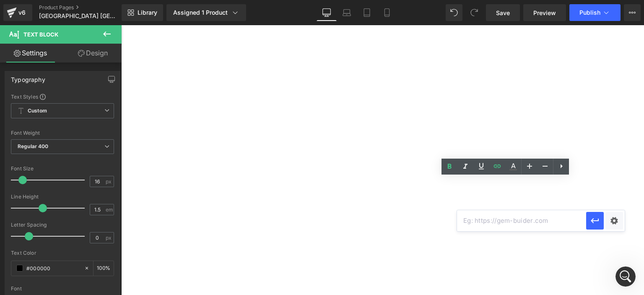
type input "[URL][DOMAIN_NAME]"
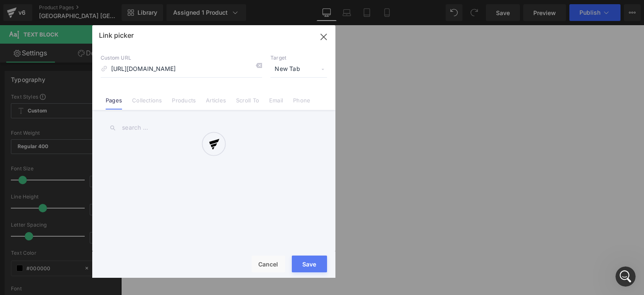
click at [609, 0] on div "Text Color Highlight Color rgba(31, 14, 225, 1) #1f0ee1 100 % transparent trans…" at bounding box center [322, 0] width 644 height 0
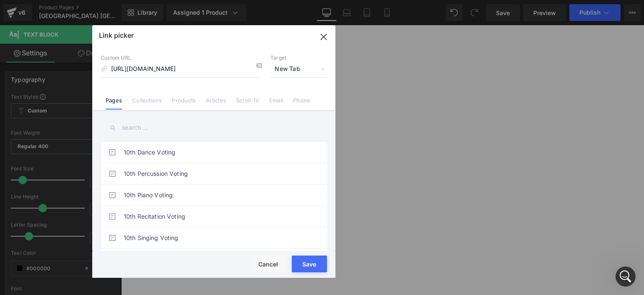
scroll to position [0, 0]
click at [305, 67] on span "New Tab" at bounding box center [298, 69] width 57 height 16
click at [309, 103] on li "New Tab" at bounding box center [298, 99] width 65 height 15
click at [293, 268] on button "Save" at bounding box center [309, 263] width 35 height 17
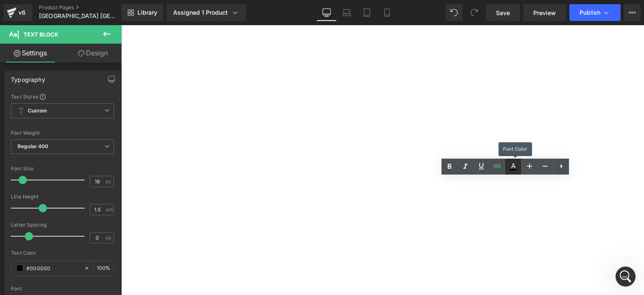
click at [517, 165] on icon at bounding box center [513, 166] width 10 height 10
type input "#000000"
type input "100"
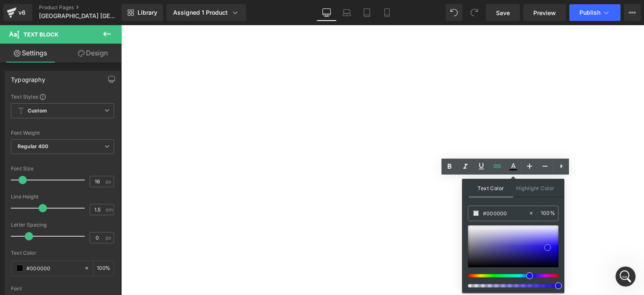
click at [548, 247] on span at bounding box center [547, 247] width 7 height 7
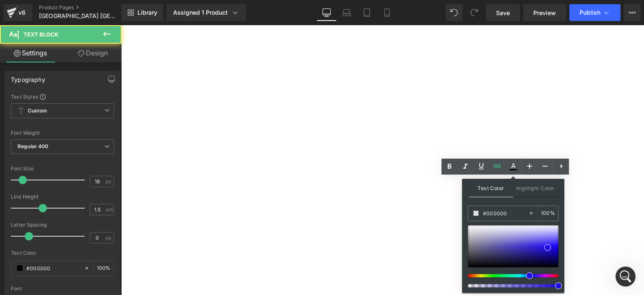
click at [121, 25] on p "填色比賽素材: 自選其中一個即可 按此下載填色素材" at bounding box center [121, 25] width 0 height 0
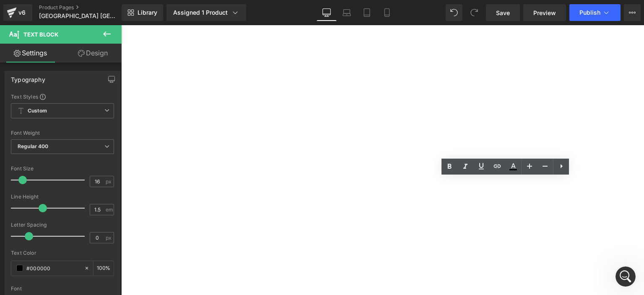
drag, startPoint x: 540, startPoint y: 201, endPoint x: 486, endPoint y: 203, distance: 53.7
click at [121, 25] on p "填色比賽素材: 自選其中一個即可 按此下載填色素材" at bounding box center [121, 25] width 0 height 0
click at [515, 166] on icon at bounding box center [513, 166] width 10 height 10
type input "#3a3a3a"
type input "100"
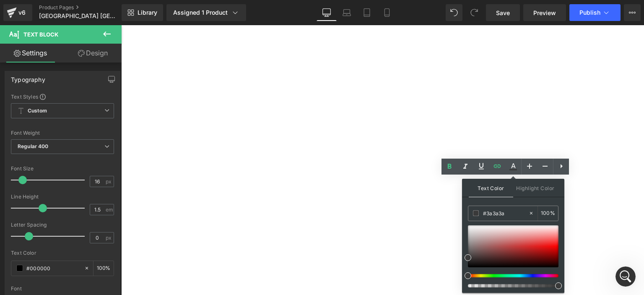
click at [525, 274] on div at bounding box center [510, 275] width 91 height 3
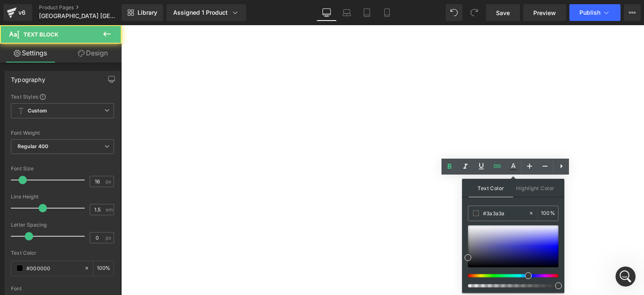
click at [121, 25] on strong "按此查閱分組詳情" at bounding box center [121, 25] width 0 height 0
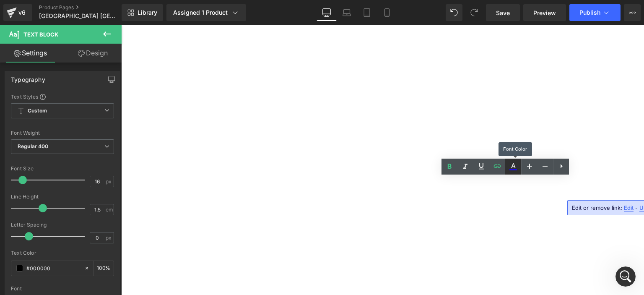
click at [0, 0] on link at bounding box center [0, 0] width 0 height 0
type input "#1f0ee1"
type input "100"
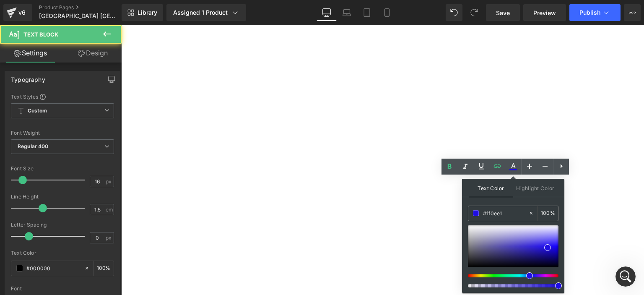
click at [121, 25] on p "填色比賽素材: 自選其中一個即可 按此下載填色素材" at bounding box center [121, 25] width 0 height 0
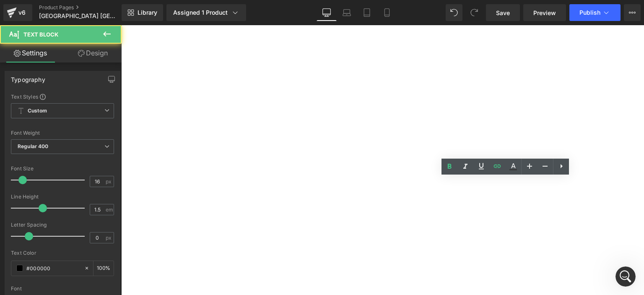
drag, startPoint x: 544, startPoint y: 201, endPoint x: 486, endPoint y: 201, distance: 57.9
click at [121, 25] on p "填色比賽素材: 自選其中一個即可 按此下載填色素材" at bounding box center [121, 25] width 0 height 0
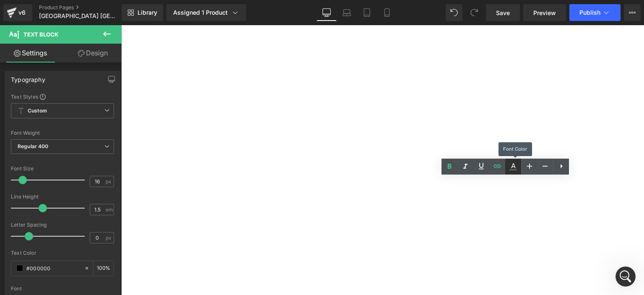
click at [514, 163] on icon at bounding box center [513, 166] width 10 height 10
type input "#3a3a3a"
type input "100"
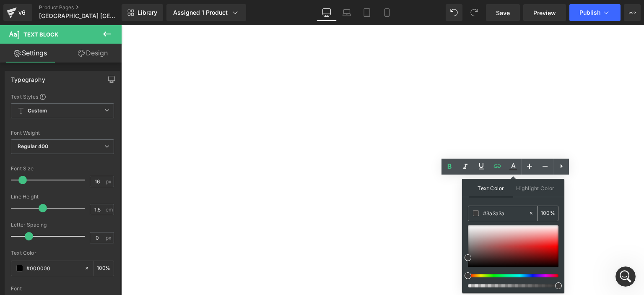
click at [505, 211] on input "#3a3a3a" at bounding box center [505, 212] width 45 height 9
type input "#3a3a3"
type input "0"
type input "#3a3"
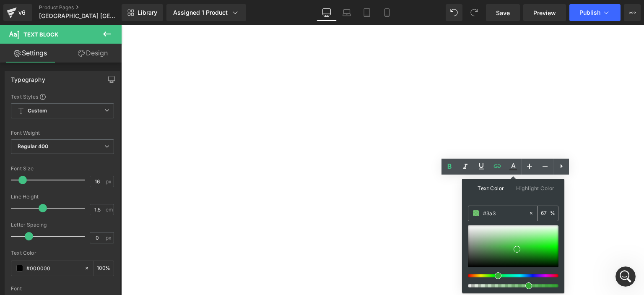
type input "100"
type input "#3a"
type input "0"
type input "#1f0"
type input "100"
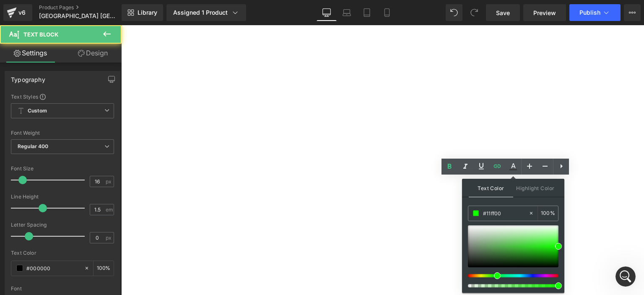
click at [121, 25] on strong "按此查閱分組詳情" at bounding box center [121, 25] width 0 height 0
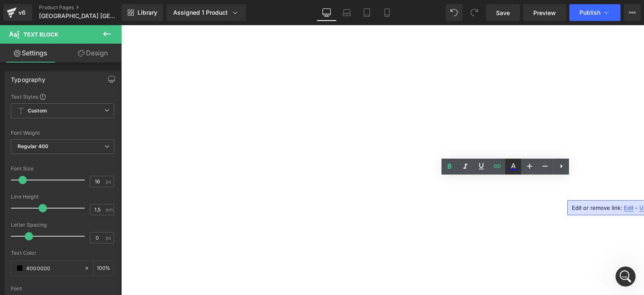
click at [509, 165] on icon at bounding box center [513, 166] width 10 height 10
type input "#1f0ee1"
type input "100"
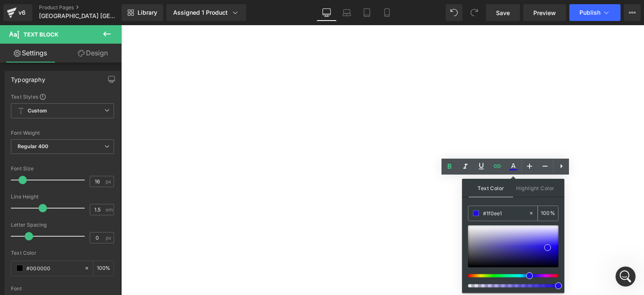
click at [506, 215] on input "#1f0ee1" at bounding box center [505, 212] width 45 height 9
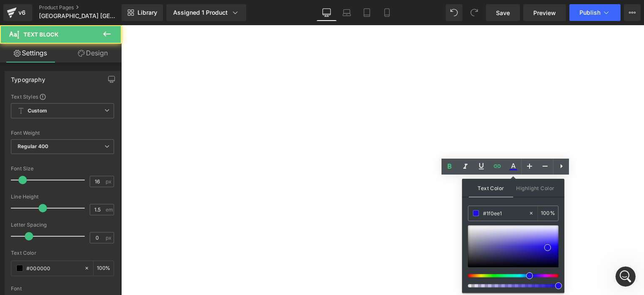
click at [121, 25] on p "填色比賽素材: 自選其中一個即可 按此下載填色素材" at bounding box center [121, 25] width 0 height 0
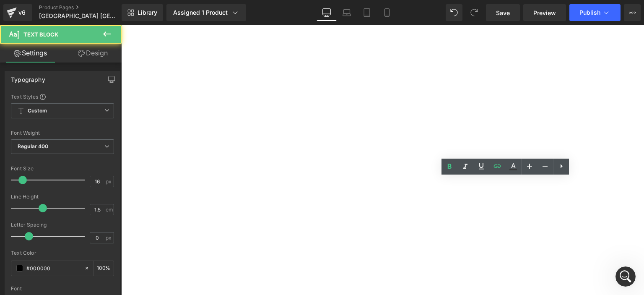
drag, startPoint x: 486, startPoint y: 202, endPoint x: 550, endPoint y: 201, distance: 63.7
click at [121, 25] on p "填色比賽素材: 自選其中一個即可 按此下載填色素材" at bounding box center [121, 25] width 0 height 0
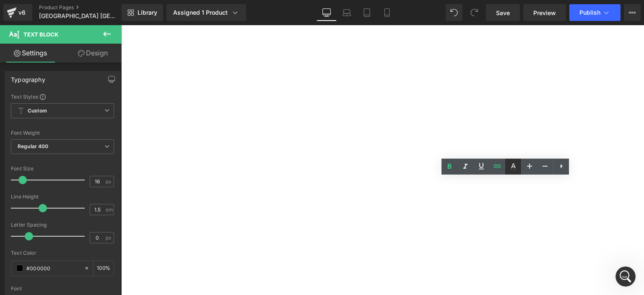
click at [511, 164] on icon at bounding box center [513, 166] width 10 height 10
type input "#3a3a3a"
type input "100"
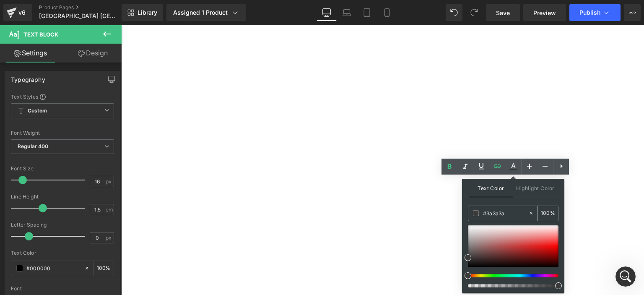
click at [514, 213] on input "#3a3a3a" at bounding box center [505, 212] width 45 height 9
paste input "1f0ee1"
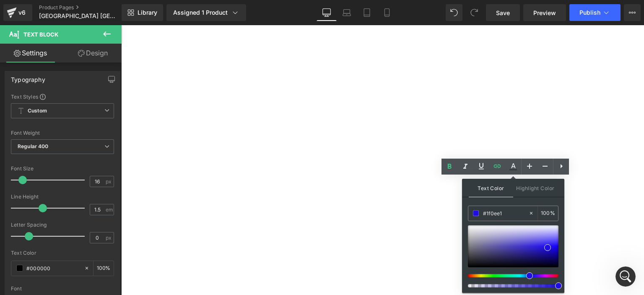
click at [121, 25] on div "按此下載填色素材" at bounding box center [121, 25] width 0 height 0
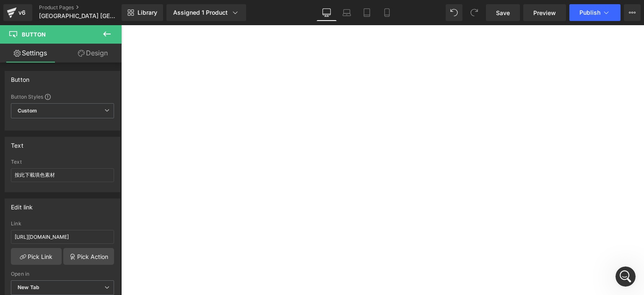
click at [121, 25] on div at bounding box center [121, 25] width 0 height 0
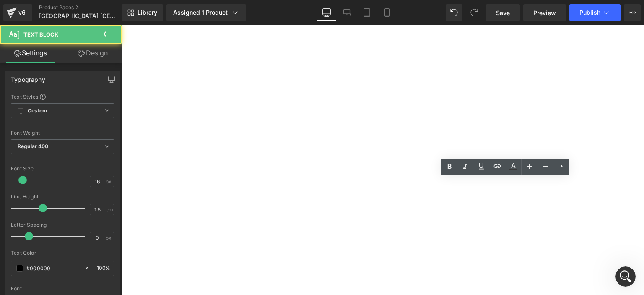
drag, startPoint x: 540, startPoint y: 201, endPoint x: 486, endPoint y: 202, distance: 54.5
click at [121, 25] on p "填色比賽素材: 自選其中一個即可 按此下載填色素材" at bounding box center [121, 25] width 0 height 0
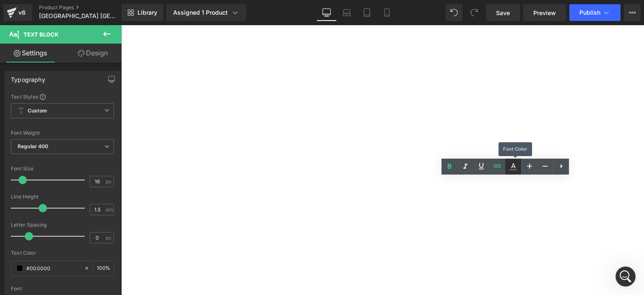
click at [510, 166] on icon at bounding box center [513, 166] width 10 height 10
type input "#3a3a3a"
type input "100"
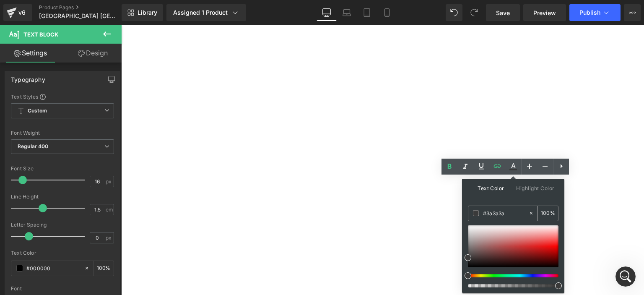
click at [503, 211] on input "#3a3a3a" at bounding box center [505, 212] width 45 height 9
paste input "1f0ee1"
click at [503, 211] on input "#3a3a3a" at bounding box center [505, 212] width 45 height 9
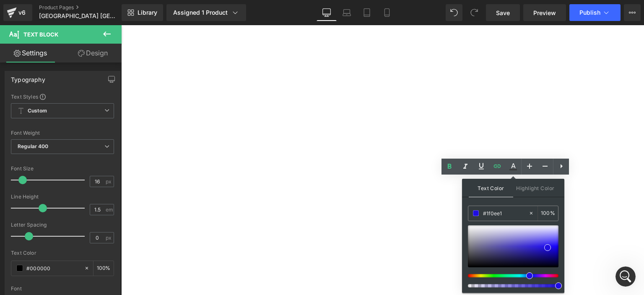
type input "#1f0ee1"
click at [547, 247] on span at bounding box center [547, 247] width 7 height 7
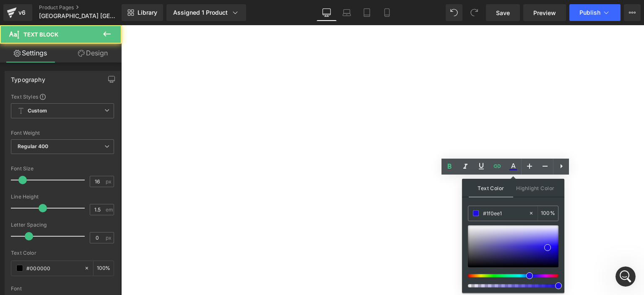
click at [121, 25] on p "填色比賽素材: 自選其中一個即可 按此下載填色素材" at bounding box center [121, 25] width 0 height 0
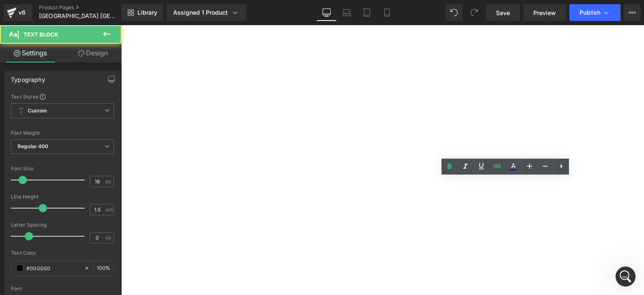
click at [121, 25] on strong "按此查閱分組詳情" at bounding box center [121, 25] width 0 height 0
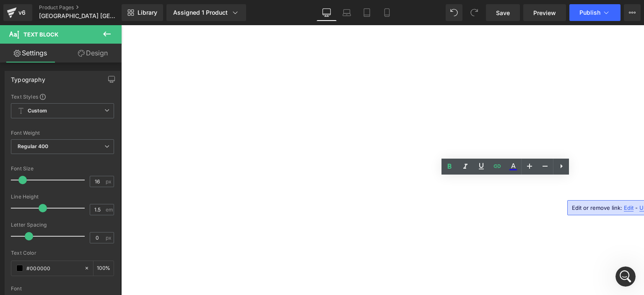
drag, startPoint x: 571, startPoint y: 192, endPoint x: 622, endPoint y: 194, distance: 51.2
click at [121, 25] on strong "按此查閱分組詳情" at bounding box center [121, 25] width 0 height 0
click at [0, 0] on icon at bounding box center [0, 0] width 0 height 0
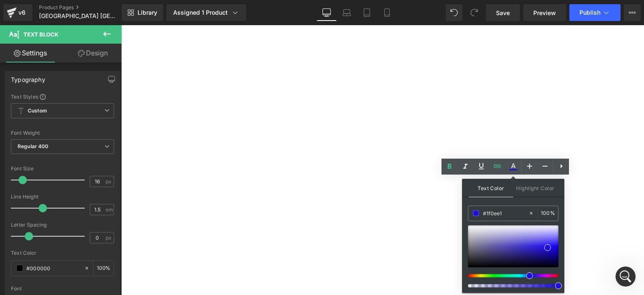
click at [121, 25] on p "填色比賽素材: 自選其中一個即可 按此下載填色素材" at bounding box center [121, 25] width 0 height 0
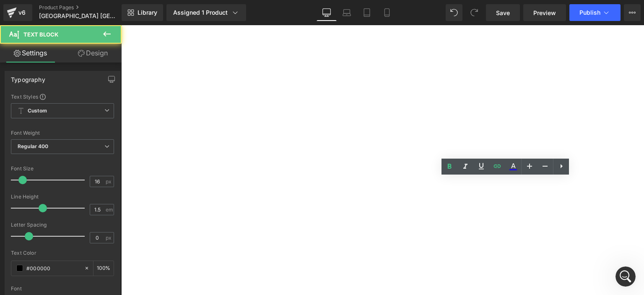
drag, startPoint x: 571, startPoint y: 191, endPoint x: 621, endPoint y: 194, distance: 50.4
click at [121, 25] on strong "按此查閱分組詳情" at bounding box center [121, 25] width 0 height 0
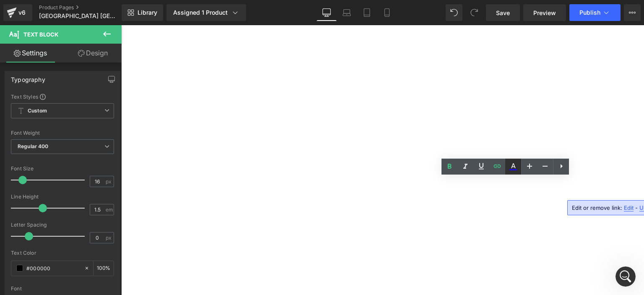
click at [513, 165] on icon at bounding box center [513, 166] width 10 height 10
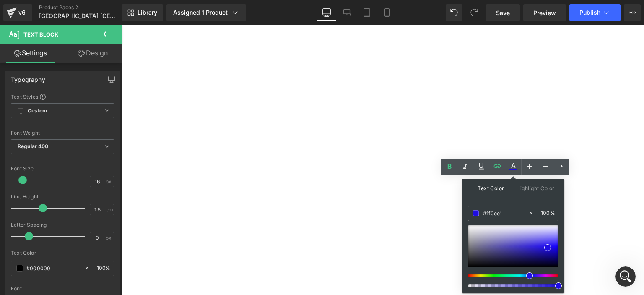
click at [121, 25] on div at bounding box center [121, 25] width 0 height 0
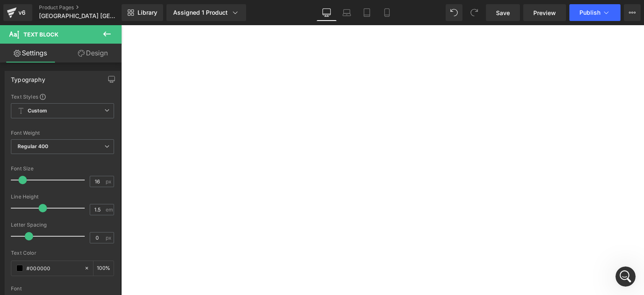
drag, startPoint x: 541, startPoint y: 203, endPoint x: 484, endPoint y: 203, distance: 57.0
click at [121, 25] on p "填色比賽素材: 自選其中一個即可 按此下載填色素材" at bounding box center [121, 25] width 0 height 0
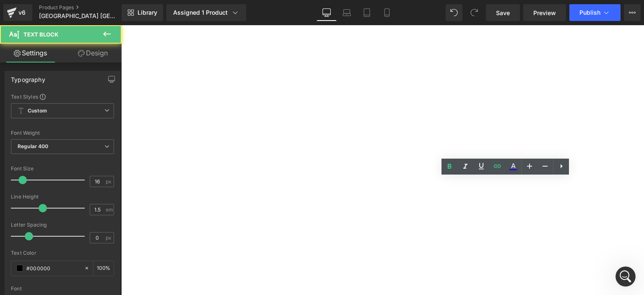
click at [121, 25] on span "填色比賽素材: 自選其中一個即可" at bounding box center [121, 25] width 0 height 0
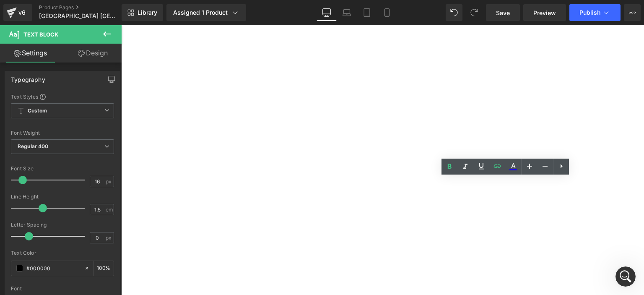
drag, startPoint x: 484, startPoint y: 203, endPoint x: 542, endPoint y: 204, distance: 57.9
click at [121, 25] on p "填色比賽素材: 自選其中一個即可 按此下載填色素材" at bounding box center [121, 25] width 0 height 0
click at [510, 162] on icon at bounding box center [513, 166] width 10 height 10
type input "100"
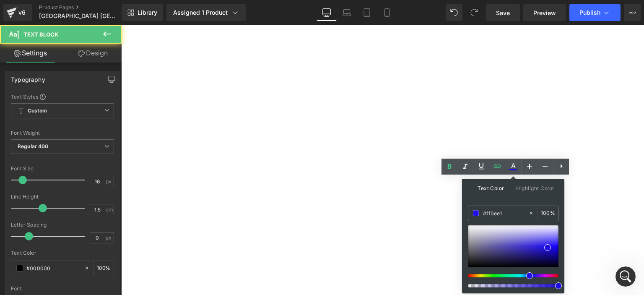
click at [121, 25] on p "填色比賽素材: 自選其中一個即可 按此下載填色素材" at bounding box center [121, 25] width 0 height 0
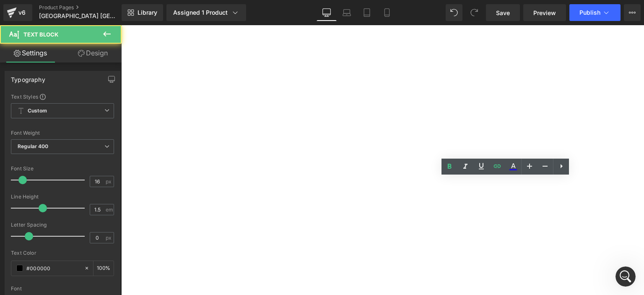
click at [121, 25] on p "填色比賽素材: 自選其中一個即可 按此下載填色素材" at bounding box center [121, 25] width 0 height 0
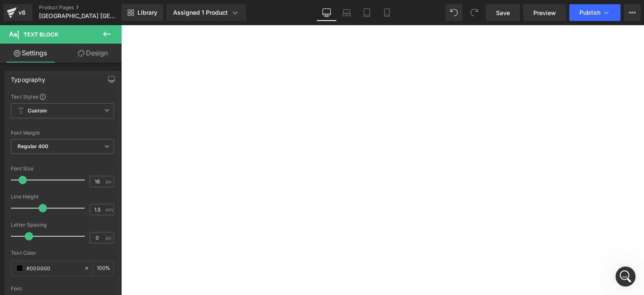
click at [121, 25] on link at bounding box center [121, 25] width 0 height 0
click at [121, 25] on icon at bounding box center [121, 25] width 0 height 0
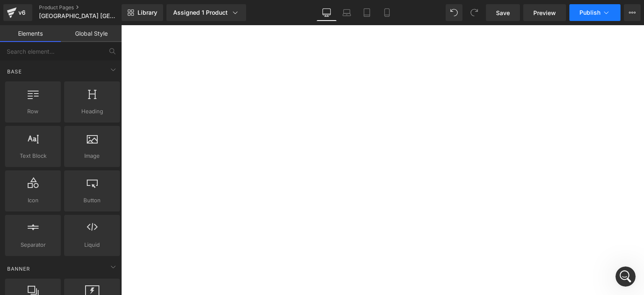
click at [593, 7] on button "Publish" at bounding box center [594, 12] width 51 height 17
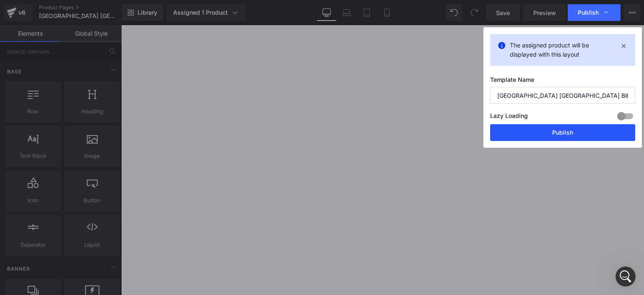
click at [542, 133] on button "Publish" at bounding box center [562, 132] width 145 height 17
